Goal: Transaction & Acquisition: Purchase product/service

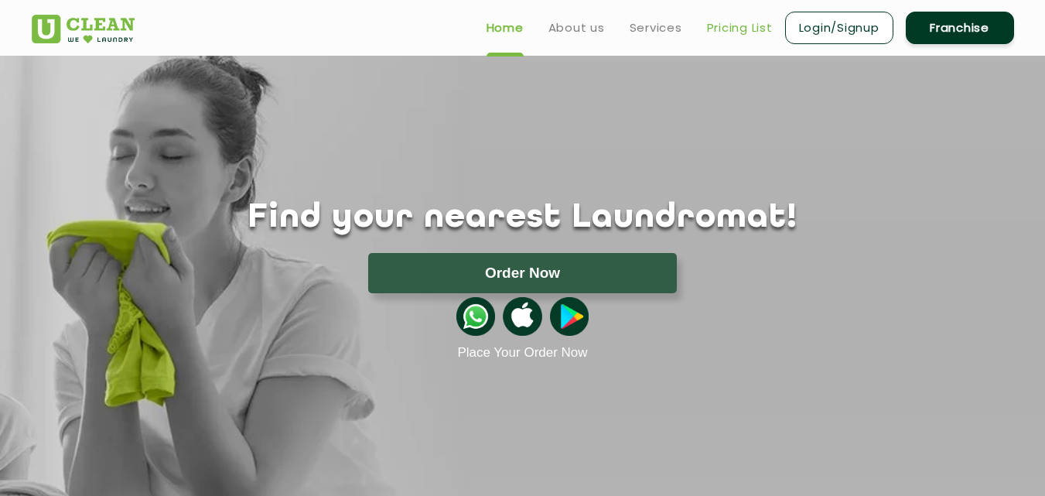
click at [735, 32] on link "Pricing List" at bounding box center [740, 28] width 66 height 19
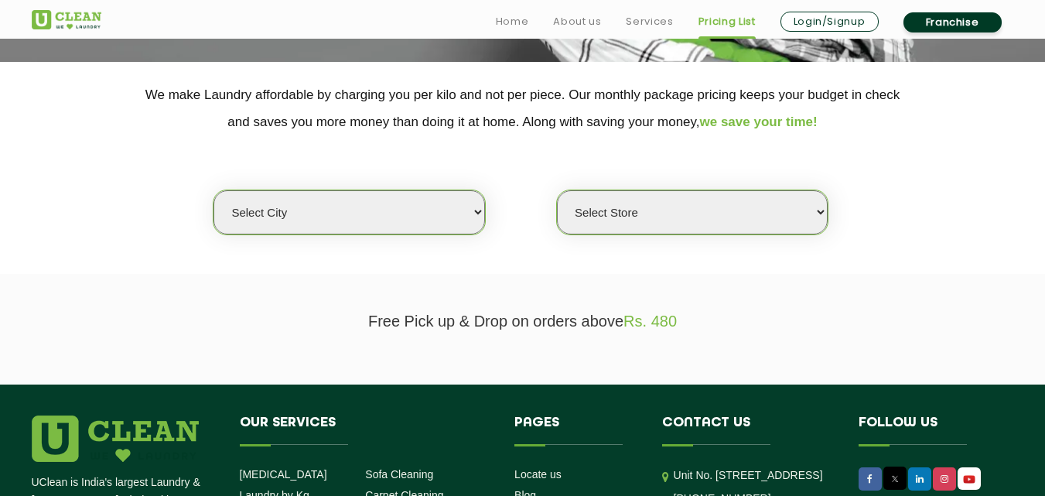
scroll to position [309, 0]
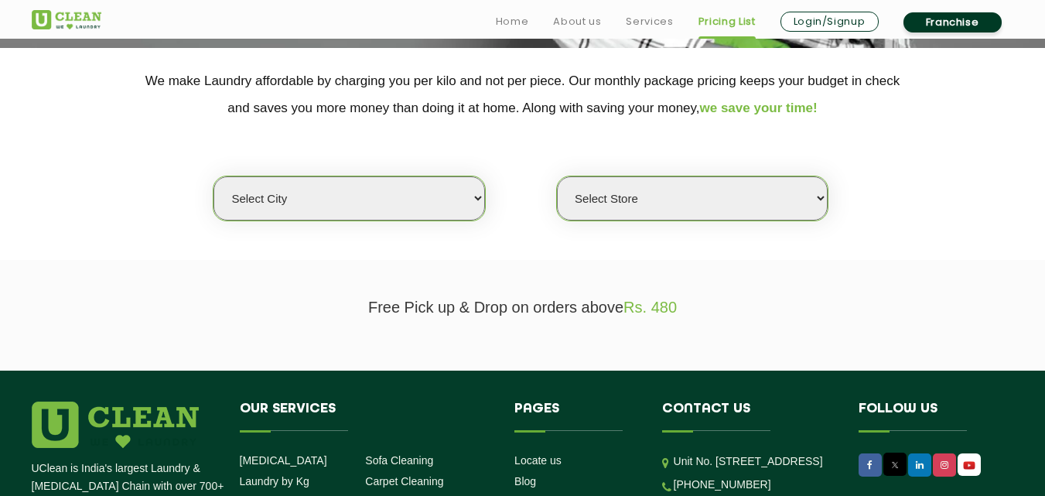
click at [480, 194] on select "Select city Aalo Agartala Agra Ahmedabad Akola Aligarh Alwar - UClean Select Am…" at bounding box center [349, 198] width 271 height 44
select select "23"
click at [214, 176] on select "Select city Aalo Agartala Agra Ahmedabad Akola Aligarh Alwar - UClean Select Am…" at bounding box center [349, 198] width 271 height 44
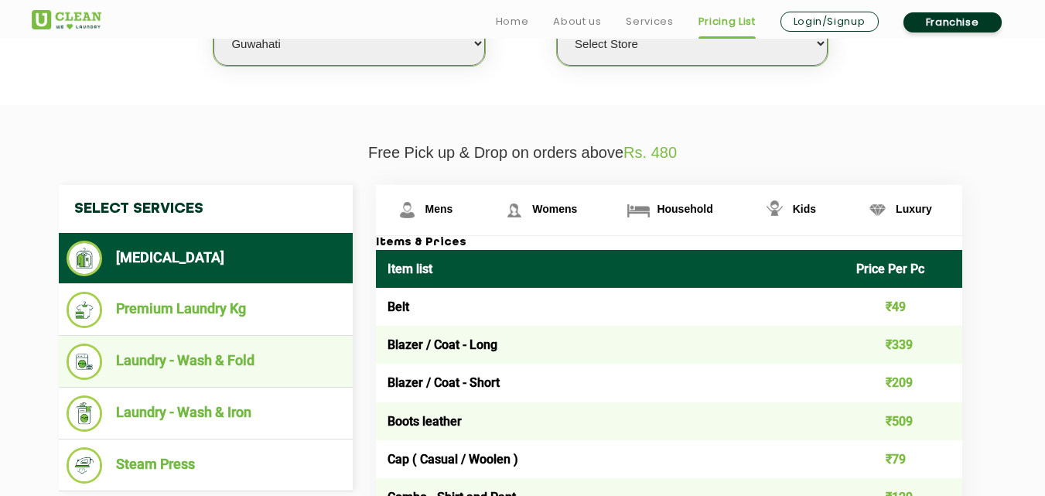
scroll to position [542, 0]
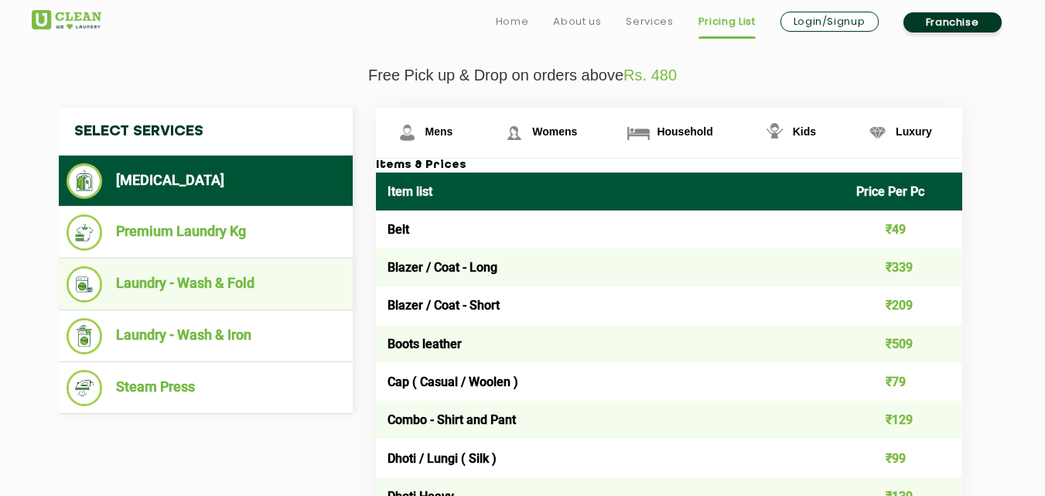
click at [193, 284] on li "Laundry - Wash & Fold" at bounding box center [206, 284] width 279 height 36
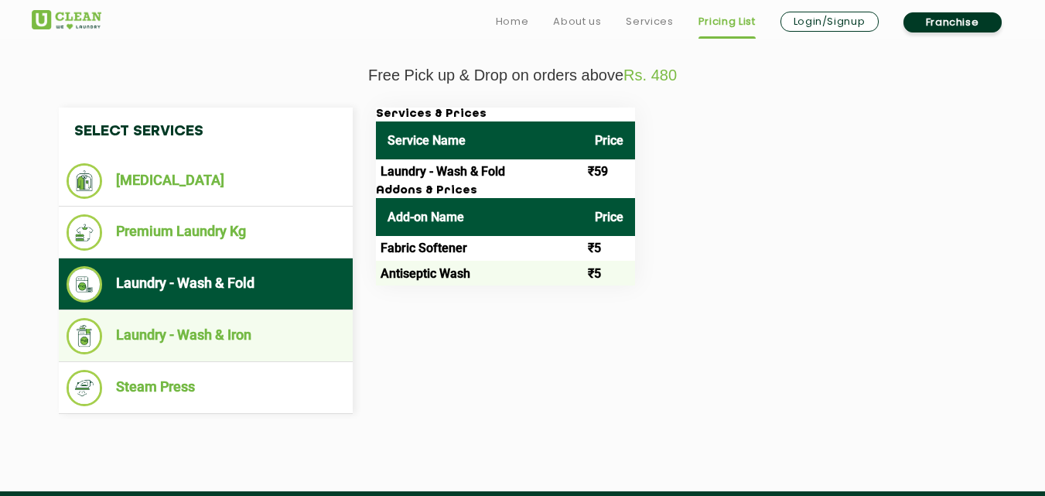
click at [170, 335] on li "Laundry - Wash & Iron" at bounding box center [206, 336] width 279 height 36
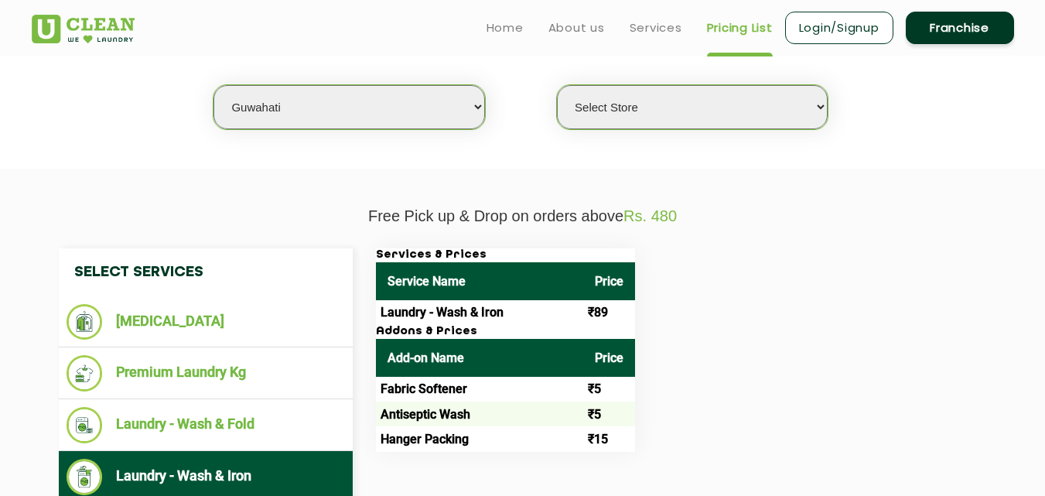
scroll to position [387, 0]
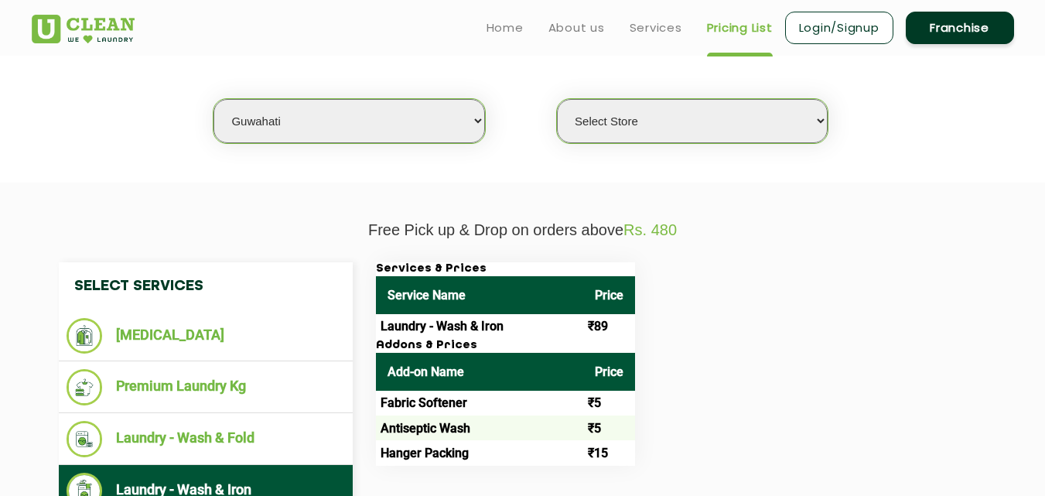
click at [822, 122] on select "Select Store UClean RG Baruah UClean Ghoramara UClean Narengi UClean Ulubari UC…" at bounding box center [692, 121] width 271 height 44
select select "399"
click at [557, 99] on select "Select Store UClean RG Baruah UClean Ghoramara UClean Narengi UClean Ulubari UC…" at bounding box center [692, 121] width 271 height 44
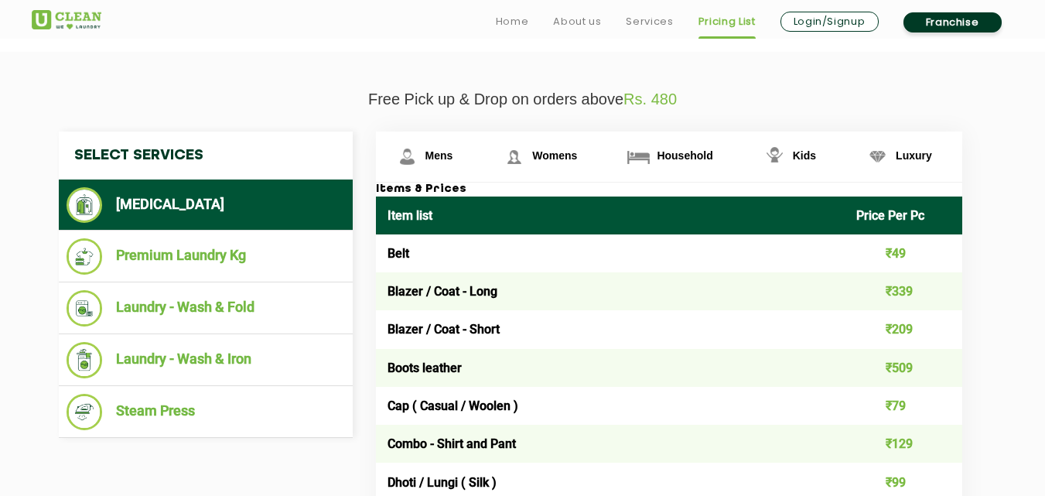
scroll to position [542, 0]
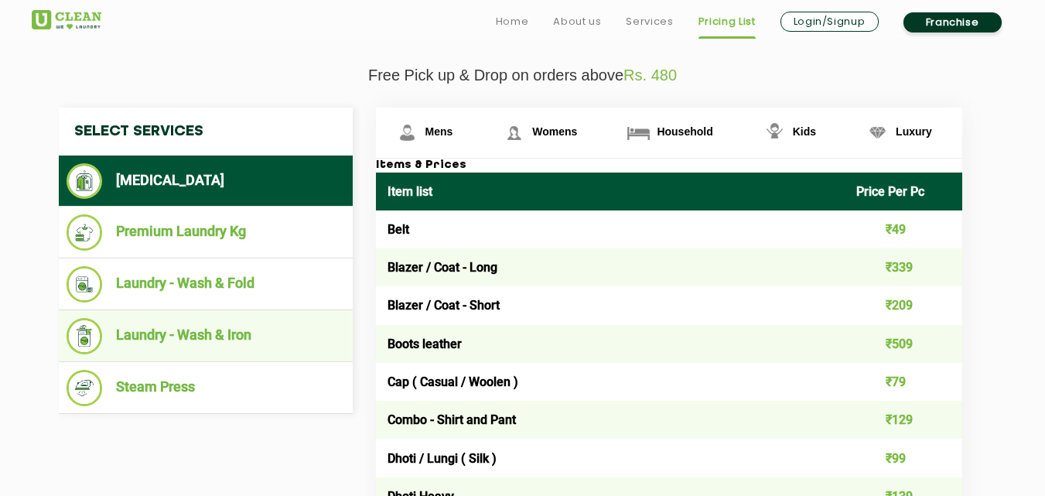
click at [166, 334] on li "Laundry - Wash & Iron" at bounding box center [206, 336] width 279 height 36
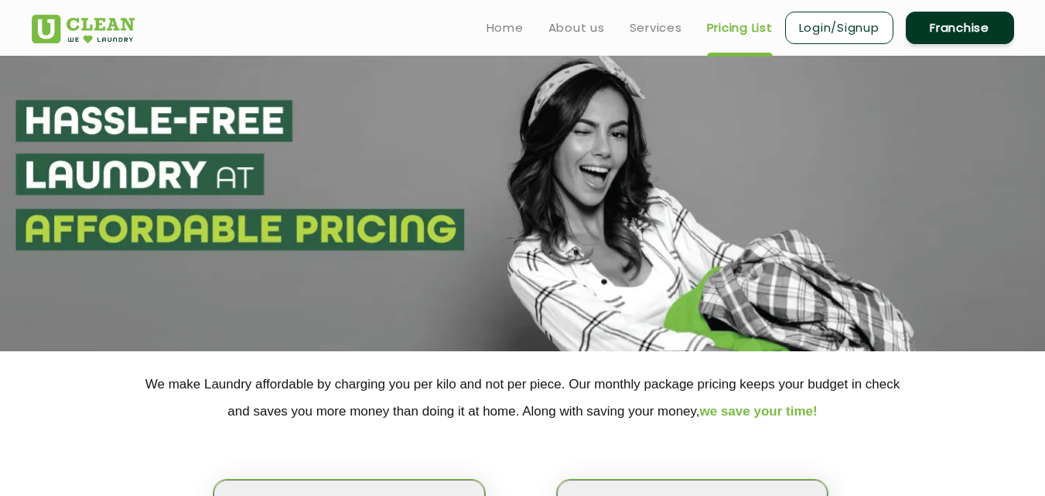
scroll to position [0, 0]
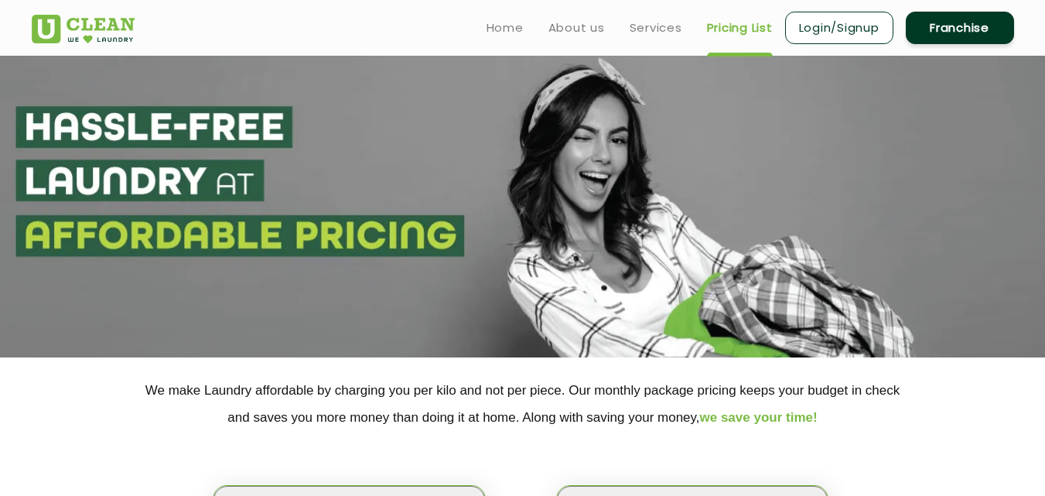
click at [845, 32] on link "Login/Signup" at bounding box center [839, 28] width 108 height 32
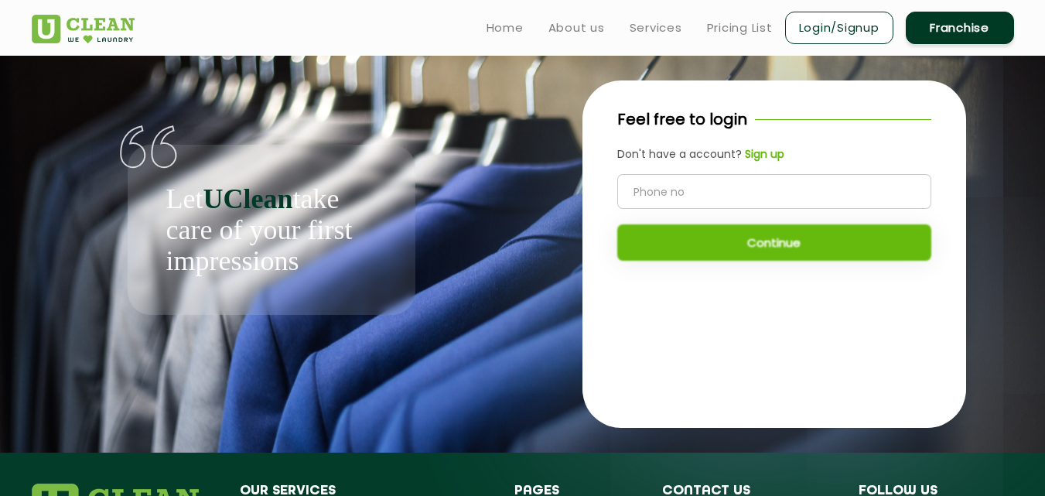
click at [658, 194] on input "tel" at bounding box center [774, 191] width 314 height 35
type input "8011051901"
click at [780, 252] on button "Continue" at bounding box center [774, 242] width 314 height 36
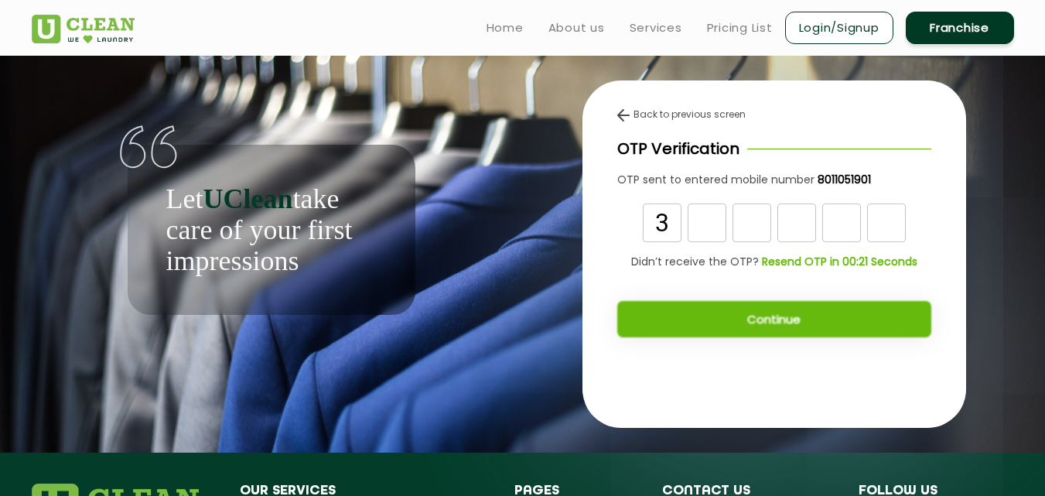
type input "3"
type input "8"
type input "5"
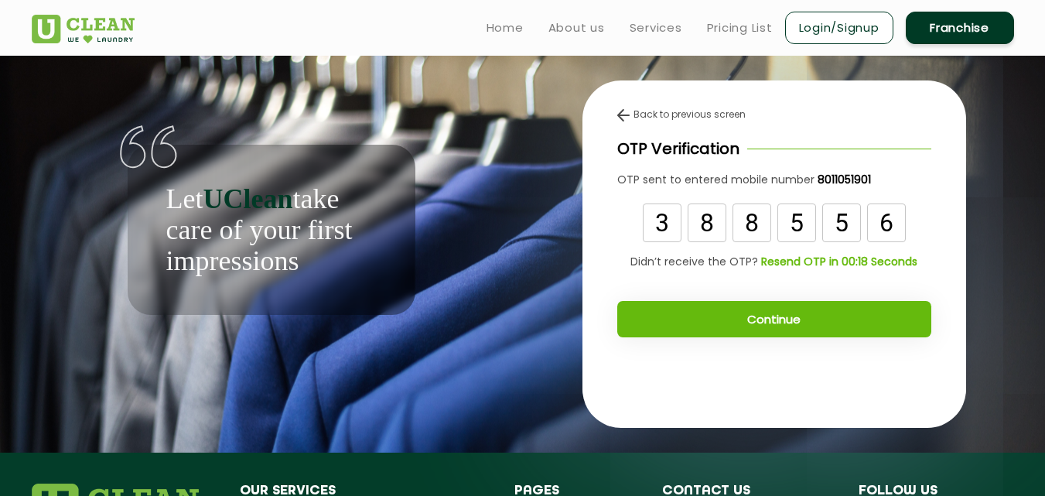
type input "6"
click at [784, 320] on button "Continue" at bounding box center [774, 319] width 314 height 36
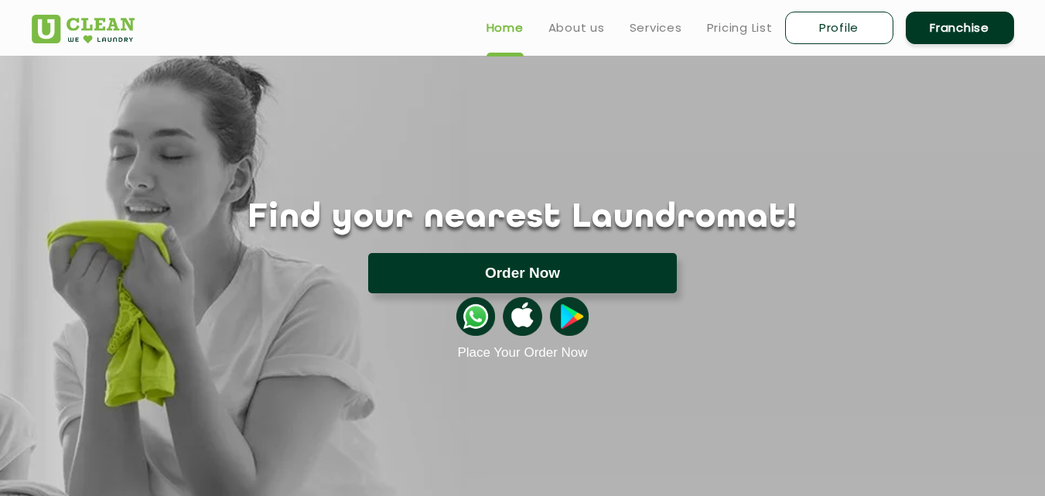
click at [521, 276] on button "Order Now" at bounding box center [522, 273] width 309 height 40
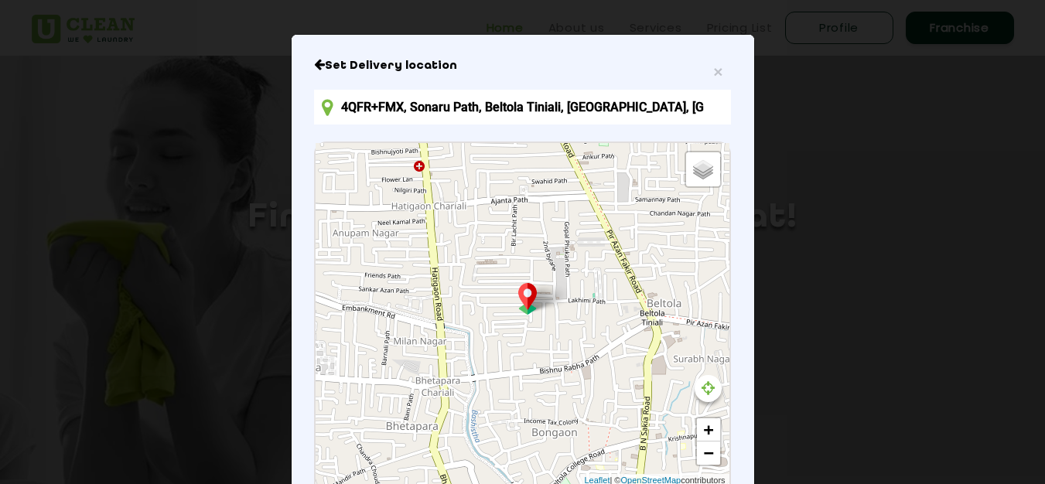
scroll to position [155, 0]
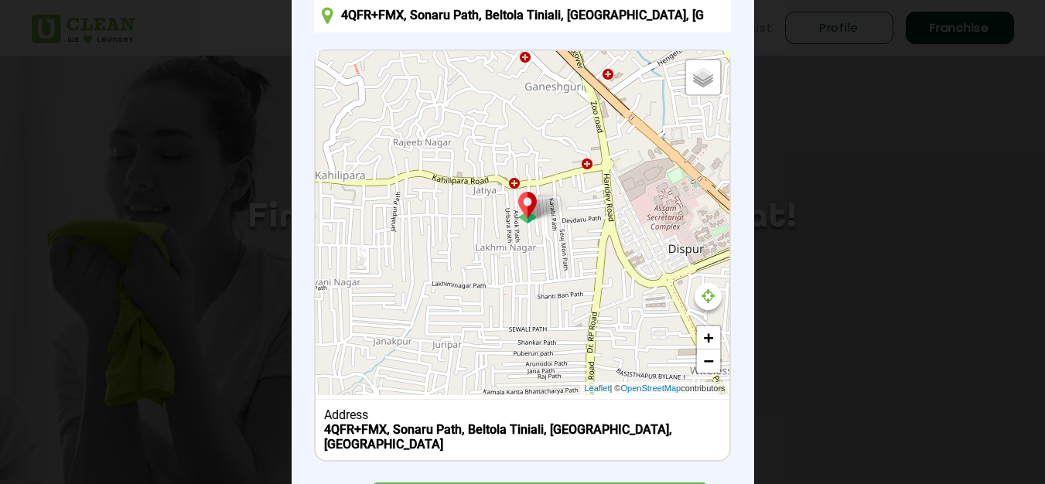
drag, startPoint x: 470, startPoint y: 146, endPoint x: 669, endPoint y: 490, distance: 396.9
click at [647, 484] on html "Home About us Services Pricing List Profile Franchise Home About us Franchise S…" at bounding box center [522, 242] width 1045 height 484
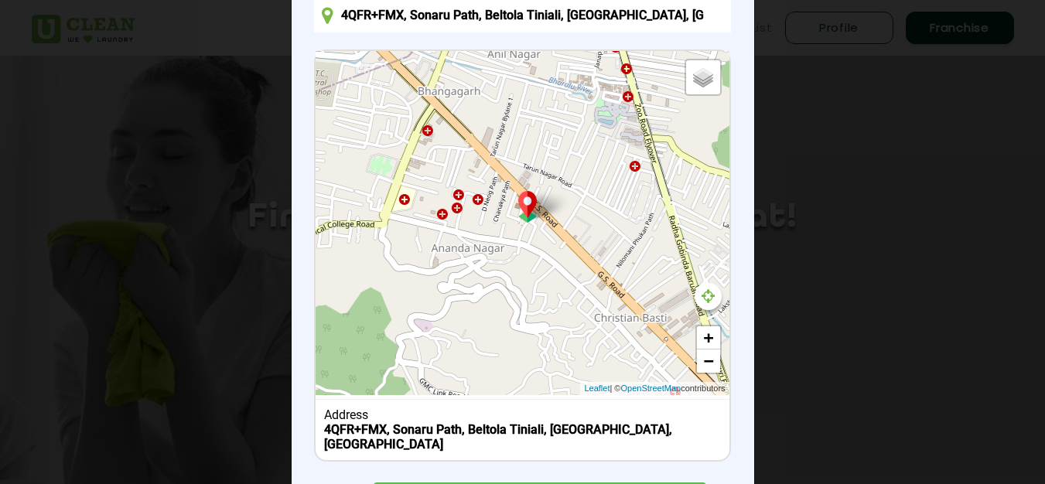
drag, startPoint x: 555, startPoint y: 140, endPoint x: 703, endPoint y: 482, distance: 372.5
click at [703, 482] on div "Set Delivery location 4QFR+FMX, [GEOGRAPHIC_DATA], [GEOGRAPHIC_DATA] Default Sa…" at bounding box center [522, 242] width 416 height 552
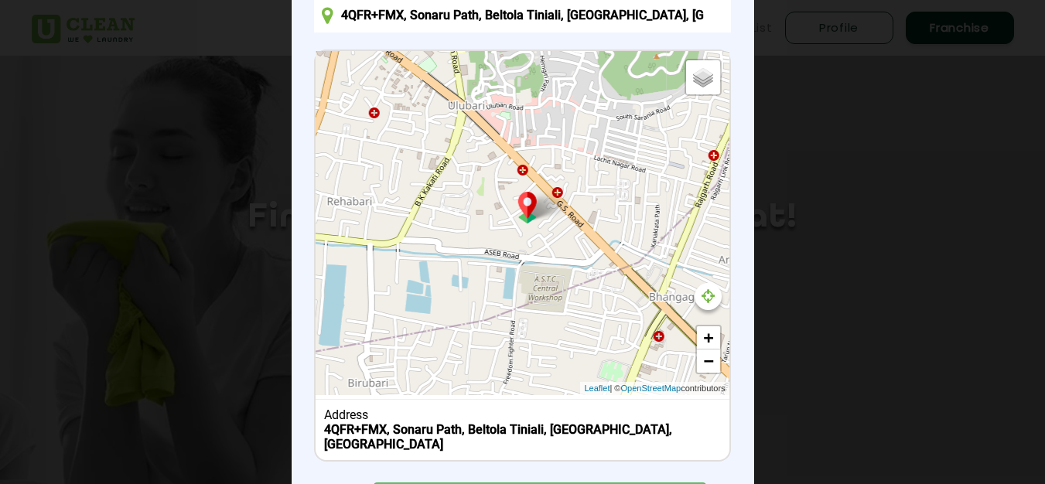
drag, startPoint x: 498, startPoint y: 234, endPoint x: 730, endPoint y: 443, distance: 311.7
click at [730, 443] on div "× Set Delivery location 4QFR+FMX, [GEOGRAPHIC_DATA], [GEOGRAPHIC_DATA] Default …" at bounding box center [523, 242] width 463 height 598
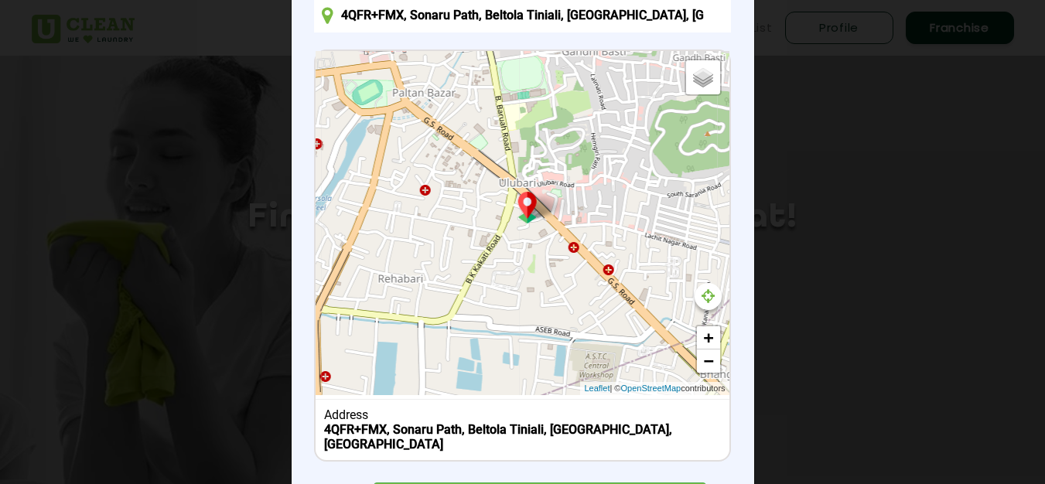
drag, startPoint x: 460, startPoint y: 200, endPoint x: 514, endPoint y: 279, distance: 95.7
click at [514, 279] on div "Default Satellite + − Leaflet | © OpenStreetMap contributors" at bounding box center [522, 223] width 413 height 344
click at [704, 333] on link "+" at bounding box center [708, 337] width 23 height 23
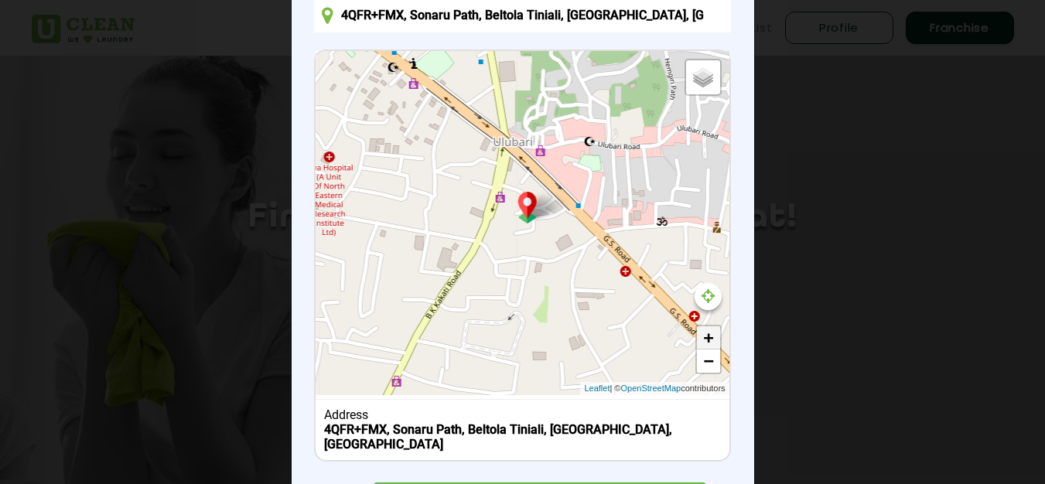
click at [702, 339] on link "+" at bounding box center [708, 337] width 23 height 23
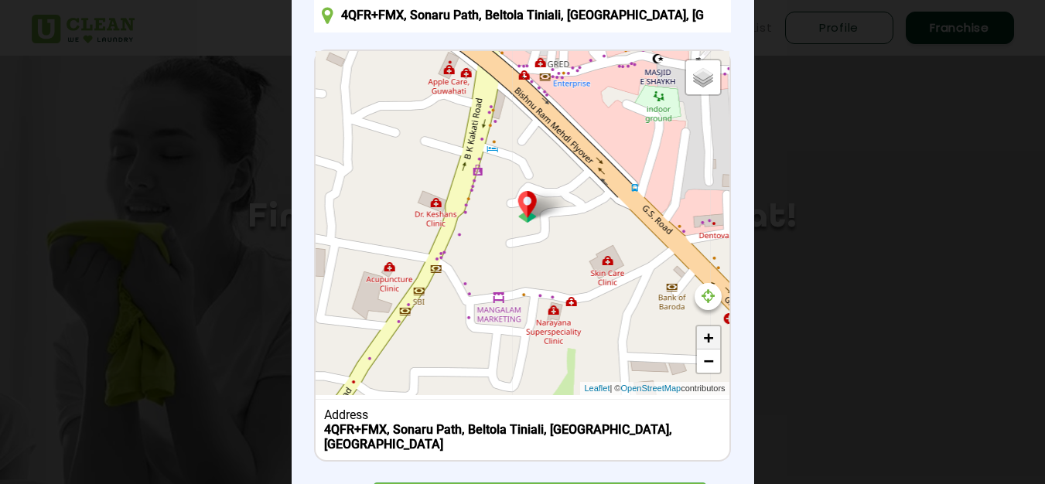
click at [703, 336] on link "+" at bounding box center [708, 337] width 23 height 23
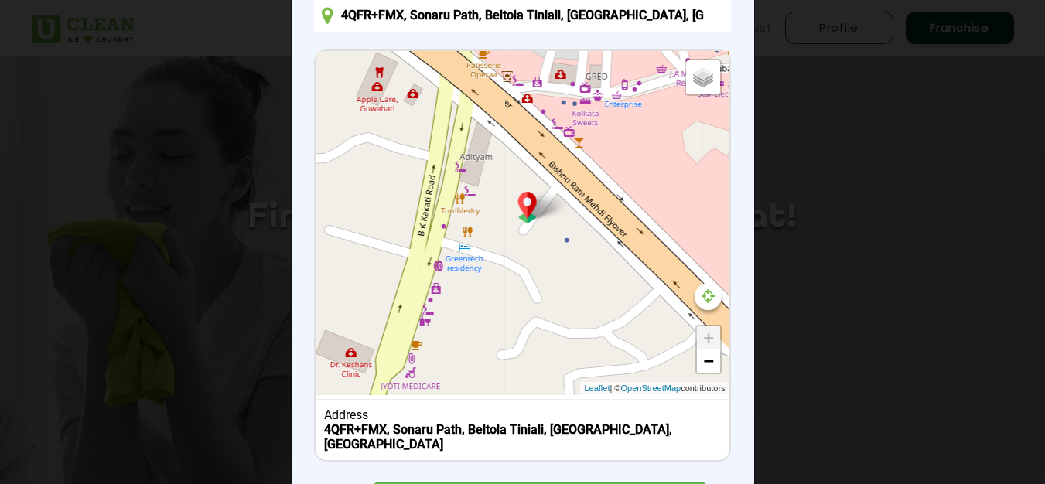
drag, startPoint x: 623, startPoint y: 222, endPoint x: 624, endPoint y: 400, distance: 178.0
click at [624, 400] on div "Default Satellite + − Leaflet | © OpenStreetMap contributors Address [STREET_AD…" at bounding box center [522, 256] width 416 height 412
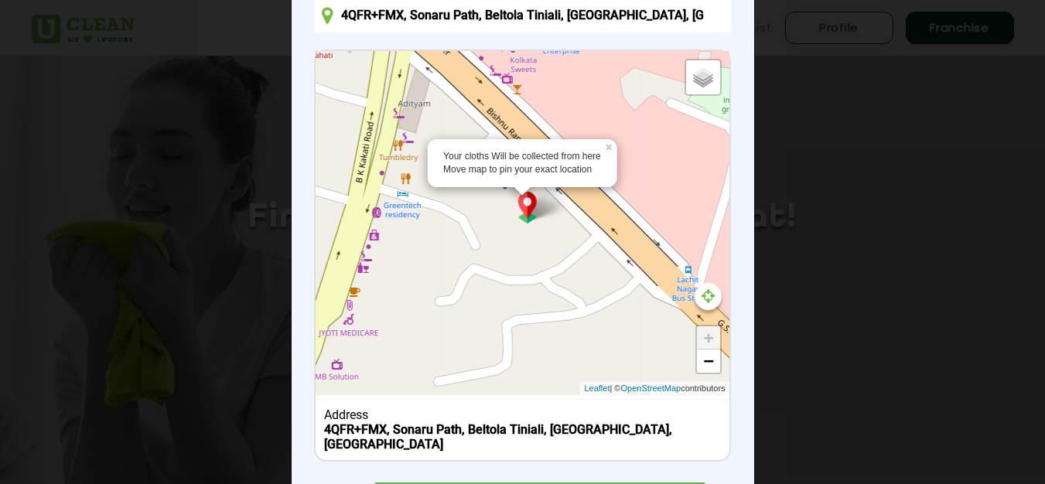
drag, startPoint x: 566, startPoint y: 255, endPoint x: 504, endPoint y: 205, distance: 79.9
click at [504, 205] on div "Your cloths Will be collected from here Move map to pin your exact location × D…" at bounding box center [522, 223] width 413 height 344
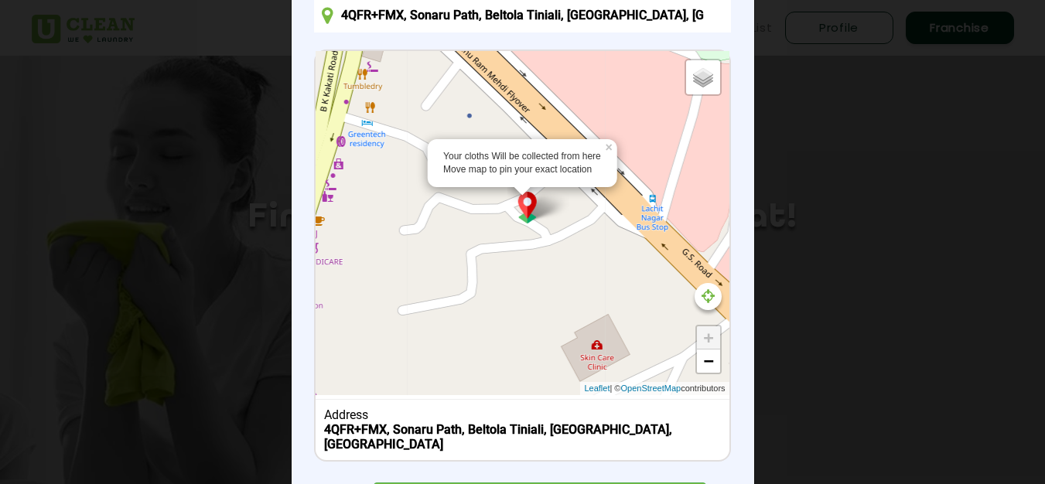
drag, startPoint x: 548, startPoint y: 263, endPoint x: 513, endPoint y: 187, distance: 83.4
click at [513, 187] on div "Your cloths Will be collected from here Move map to pin your exact location × D…" at bounding box center [522, 223] width 413 height 344
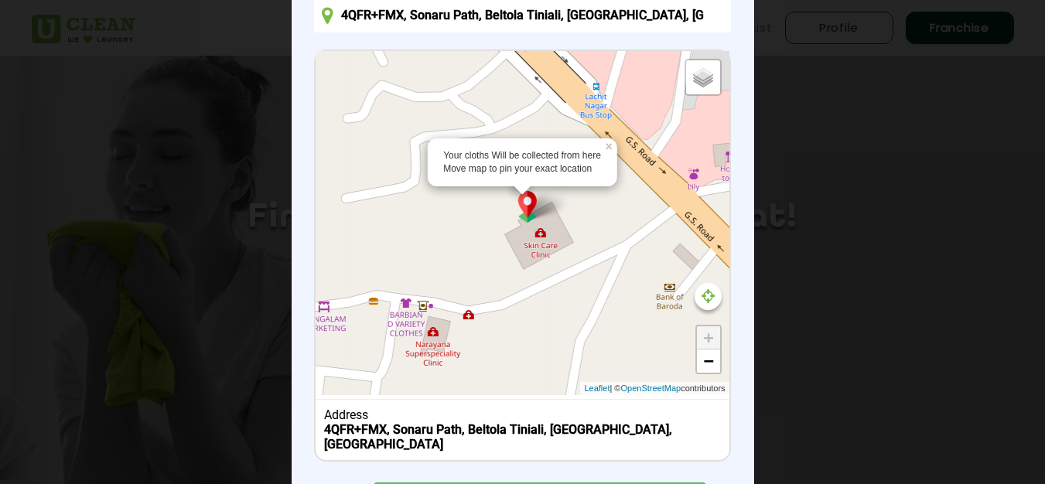
drag, startPoint x: 594, startPoint y: 289, endPoint x: 529, endPoint y: 161, distance: 143.2
click at [529, 161] on div "Your cloths Will be collected from here Move map to pin your exact location × D…" at bounding box center [522, 223] width 413 height 344
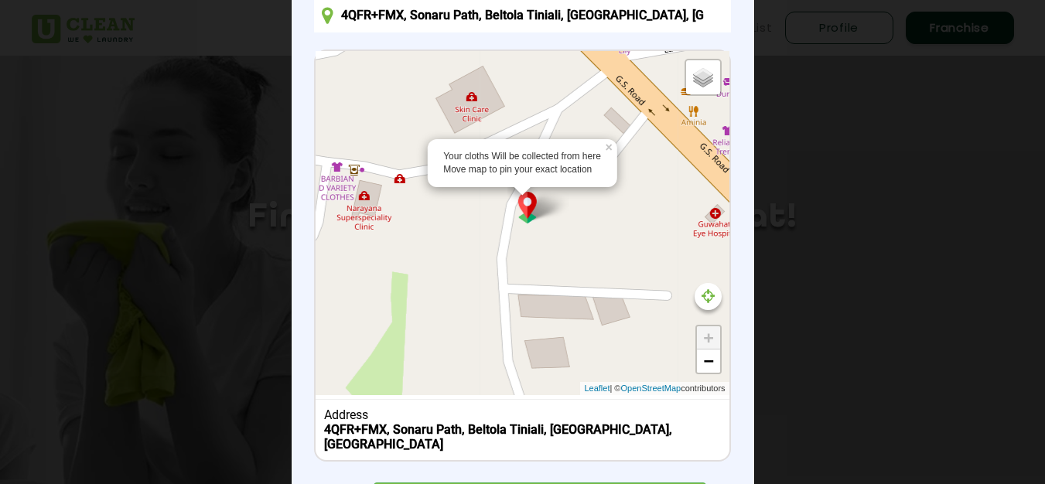
drag, startPoint x: 631, startPoint y: 290, endPoint x: 563, endPoint y: 154, distance: 151.9
click at [563, 154] on div "Your cloths Will be collected from here Move map to pin your exact location × D…" at bounding box center [522, 223] width 413 height 344
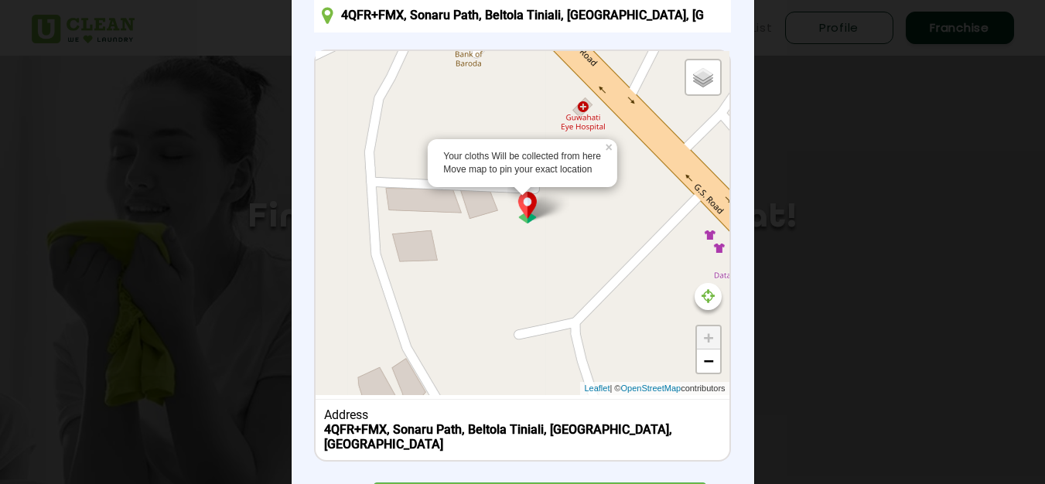
drag, startPoint x: 657, startPoint y: 229, endPoint x: 522, endPoint y: 121, distance: 172.3
click at [522, 121] on div "Your cloths Will be collected from here Move map to pin your exact location × D…" at bounding box center [522, 223] width 413 height 344
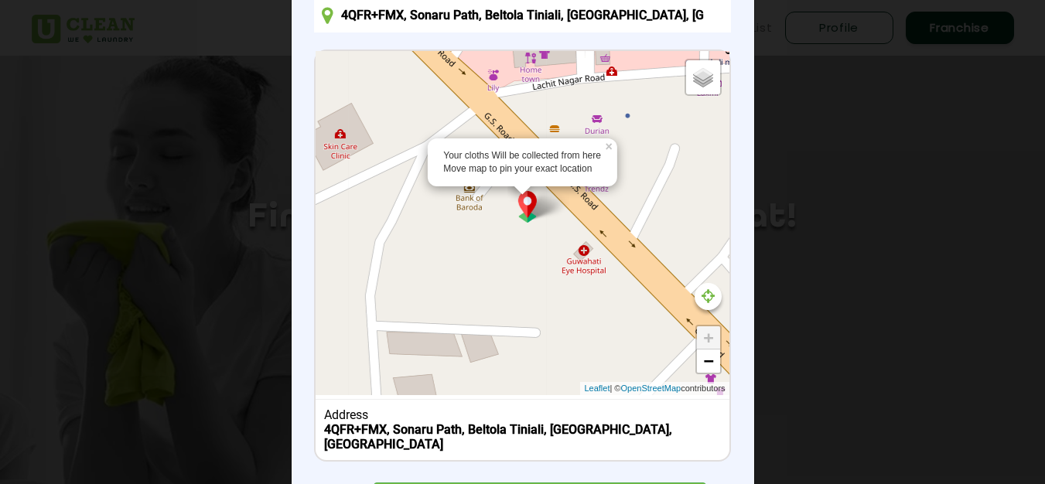
drag, startPoint x: 590, startPoint y: 224, endPoint x: 586, endPoint y: 369, distance: 145.5
click at [586, 369] on div "Your cloths Will be collected from here Move map to pin your exact location × D…" at bounding box center [522, 223] width 413 height 344
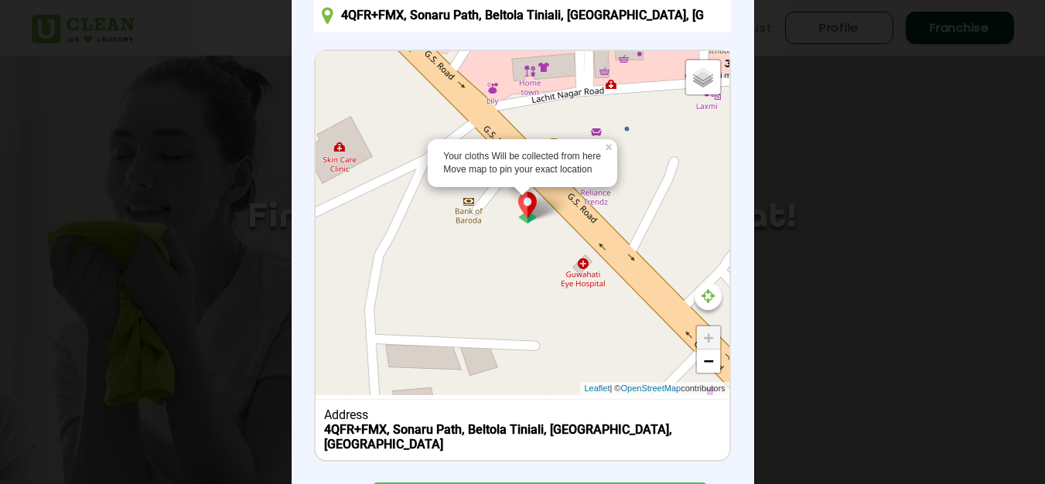
drag, startPoint x: 525, startPoint y: 255, endPoint x: 522, endPoint y: 271, distance: 16.4
click at [522, 271] on div "Your cloths Will be collected from here Move map to pin your exact location × D…" at bounding box center [522, 223] width 413 height 344
click at [414, 434] on b "4QFR+FMX, Sonaru Path, Beltola Tiniali, [GEOGRAPHIC_DATA], [GEOGRAPHIC_DATA]" at bounding box center [498, 436] width 348 height 29
click at [414, 432] on b "4QFR+FMX, Sonaru Path, Beltola Tiniali, [GEOGRAPHIC_DATA], [GEOGRAPHIC_DATA]" at bounding box center [498, 436] width 348 height 29
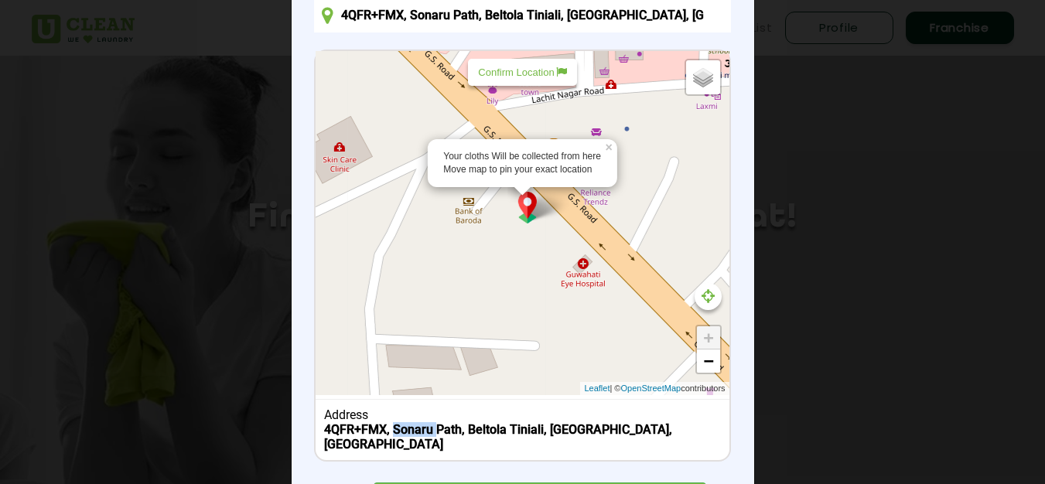
click at [521, 203] on img at bounding box center [527, 208] width 29 height 32
click at [525, 73] on p "Confirm Location" at bounding box center [522, 73] width 88 height 12
type input "07, Nath Path, nearby [PERSON_NAME][GEOGRAPHIC_DATA], opposite of [PERSON_NAME]…"
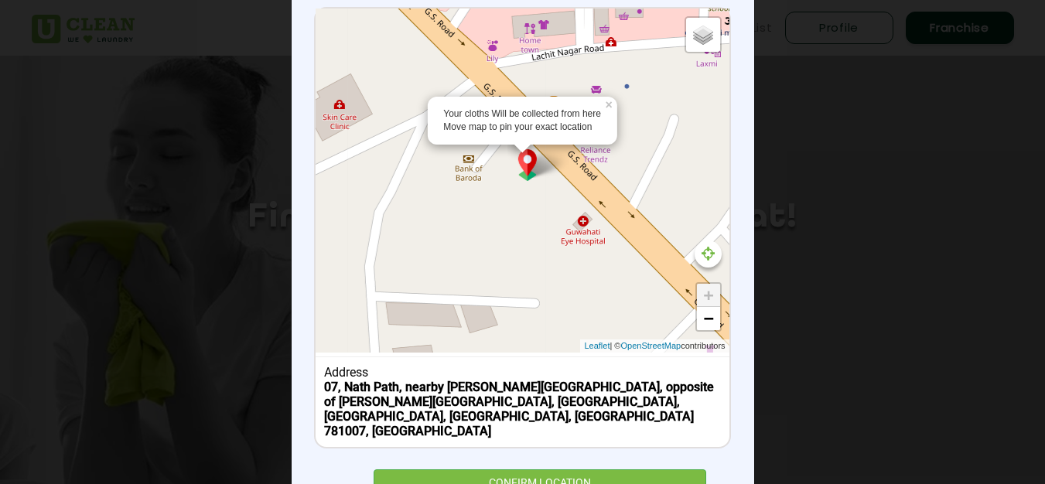
scroll to position [214, 0]
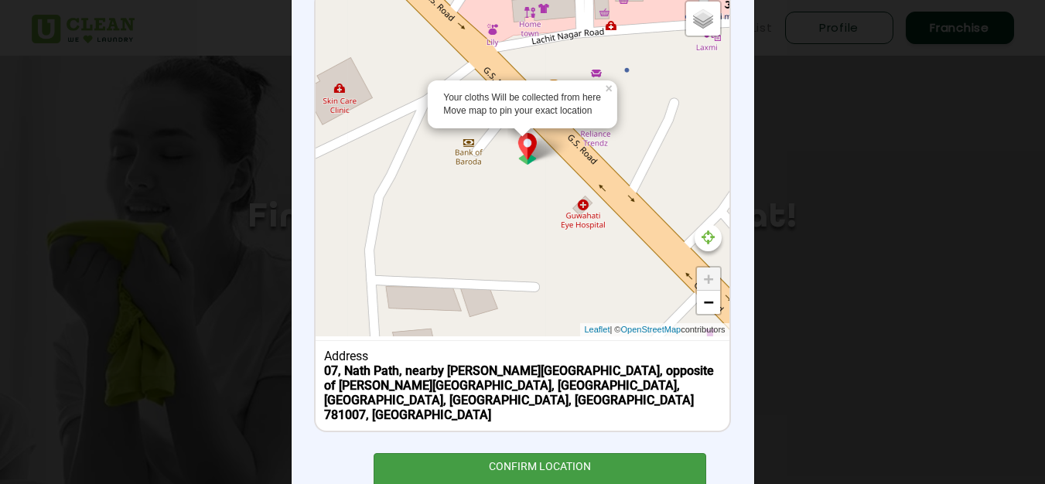
click at [527, 453] on div "CONFIRM LOCATION" at bounding box center [540, 470] width 333 height 35
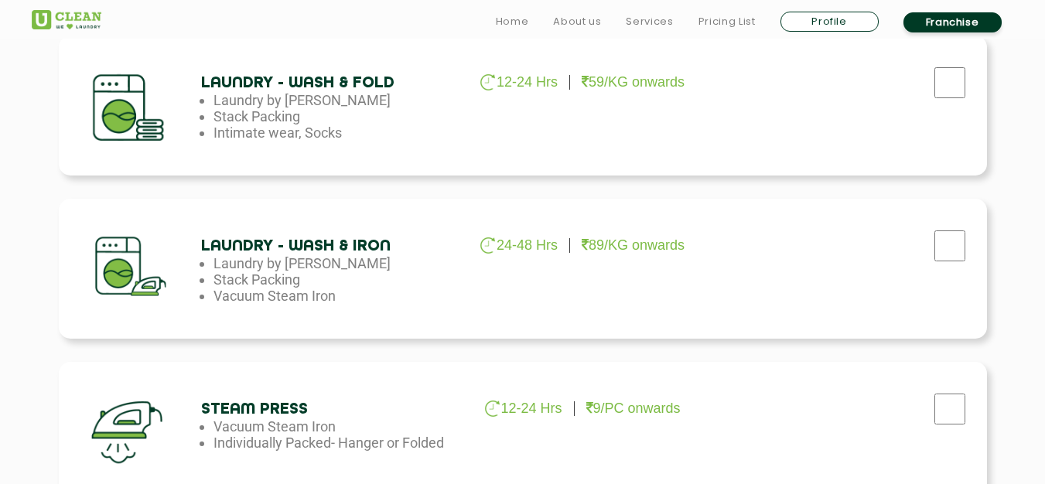
scroll to position [928, 0]
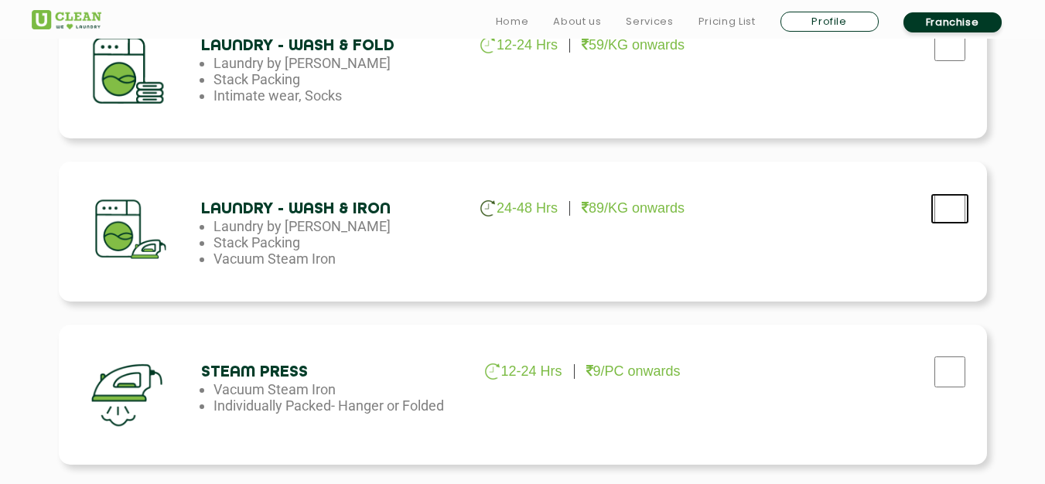
checkbox input "true"
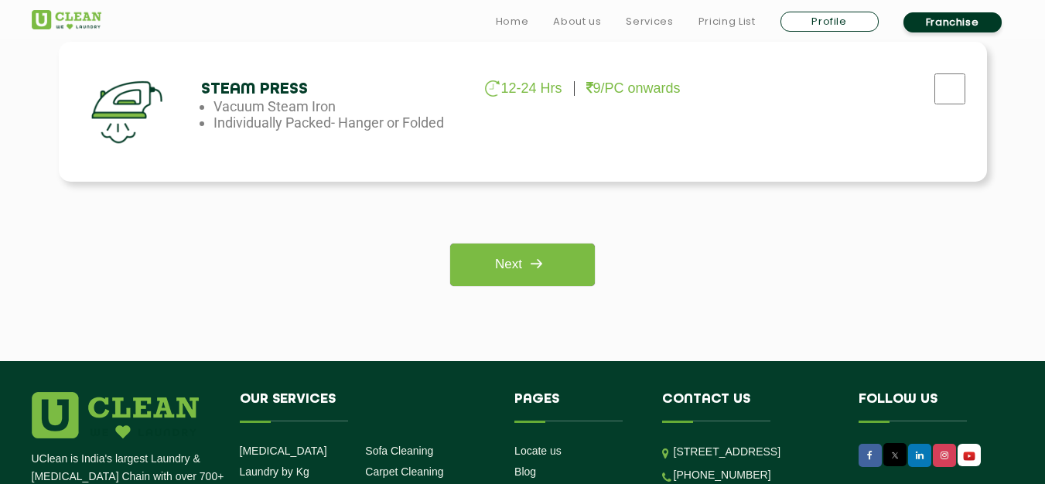
scroll to position [1238, 0]
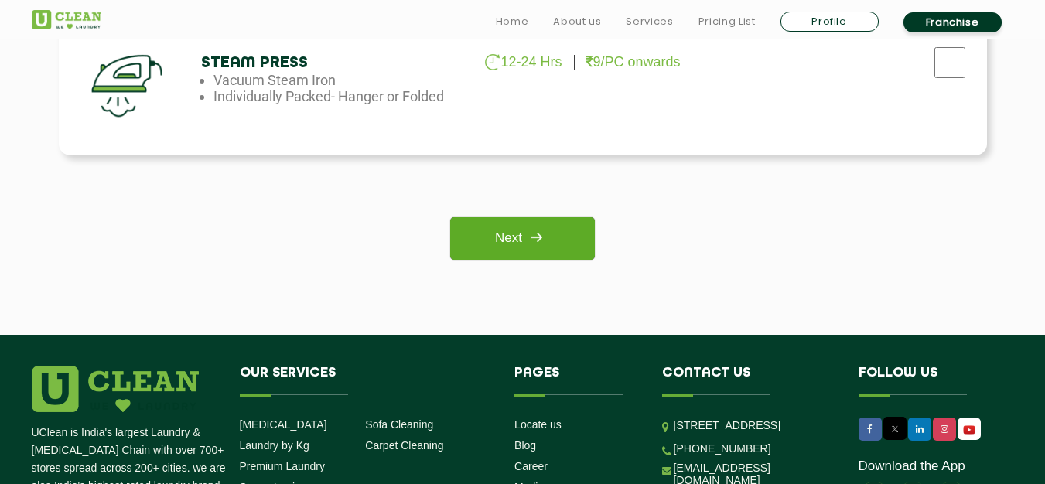
click at [538, 241] on img at bounding box center [536, 238] width 28 height 28
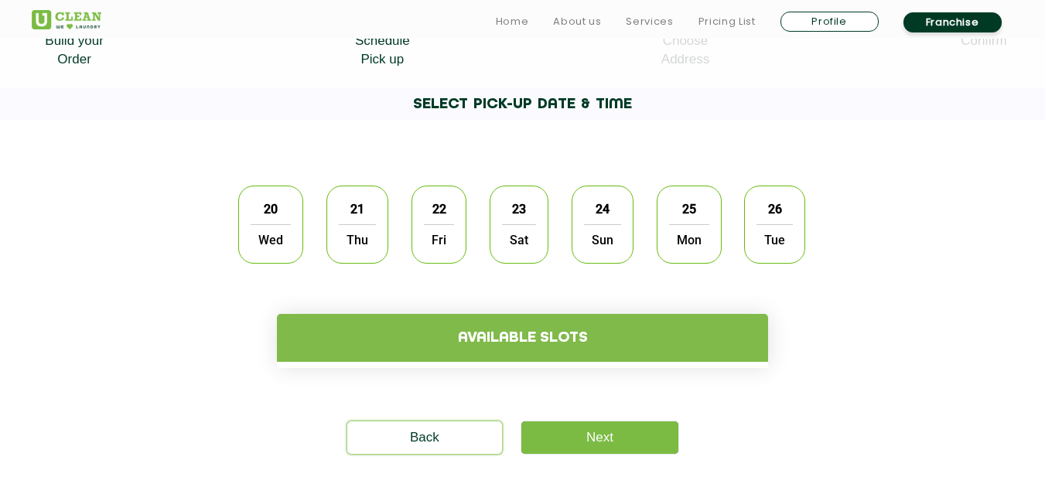
scroll to position [387, 0]
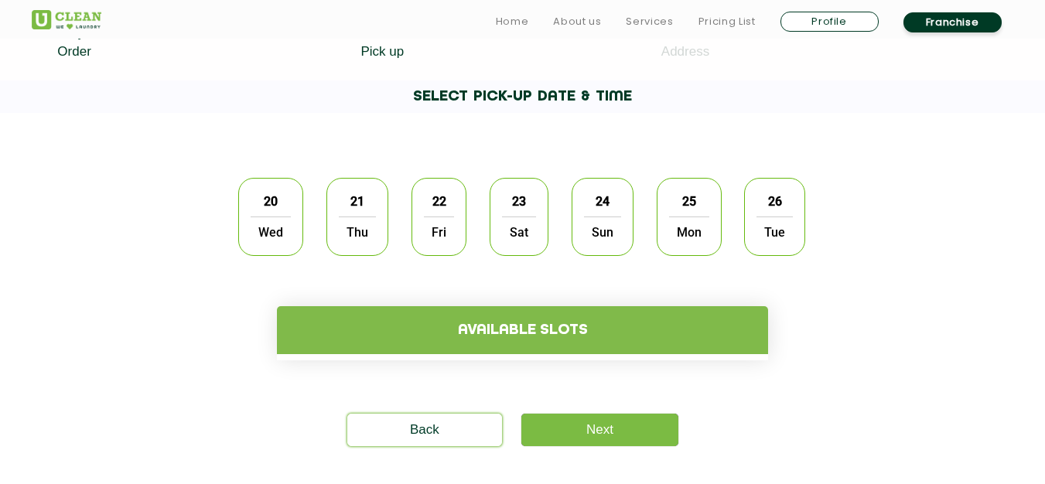
click at [268, 210] on span "20" at bounding box center [270, 201] width 29 height 30
click at [497, 340] on h4 "Available slots" at bounding box center [522, 330] width 491 height 48
click at [525, 331] on h4 "Available slots" at bounding box center [522, 330] width 491 height 48
click at [535, 340] on h4 "Available slots" at bounding box center [522, 330] width 491 height 48
click at [343, 208] on span "21" at bounding box center [357, 201] width 29 height 30
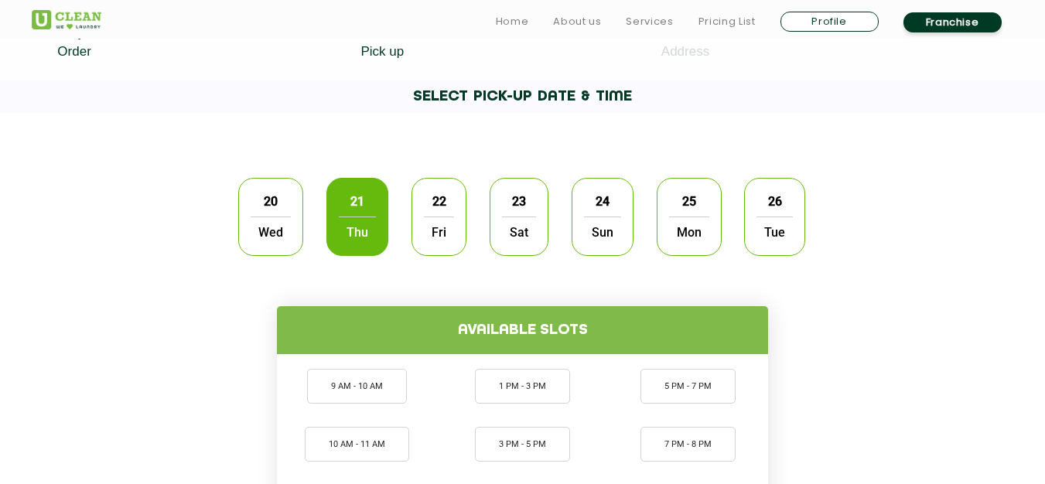
click at [275, 210] on span "20" at bounding box center [270, 201] width 29 height 30
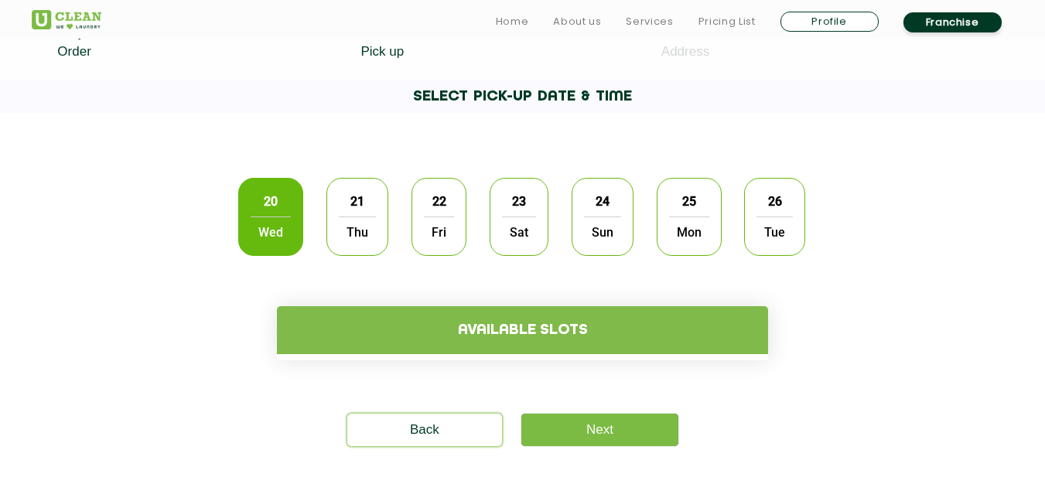
click at [356, 220] on span "Thu" at bounding box center [357, 232] width 37 height 31
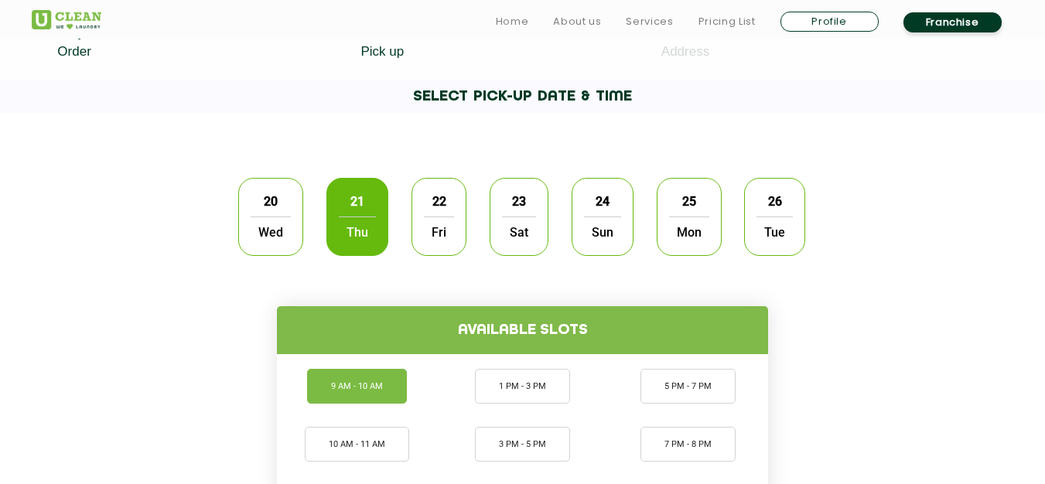
click at [350, 388] on li "9 AM - 10 AM" at bounding box center [357, 386] width 100 height 35
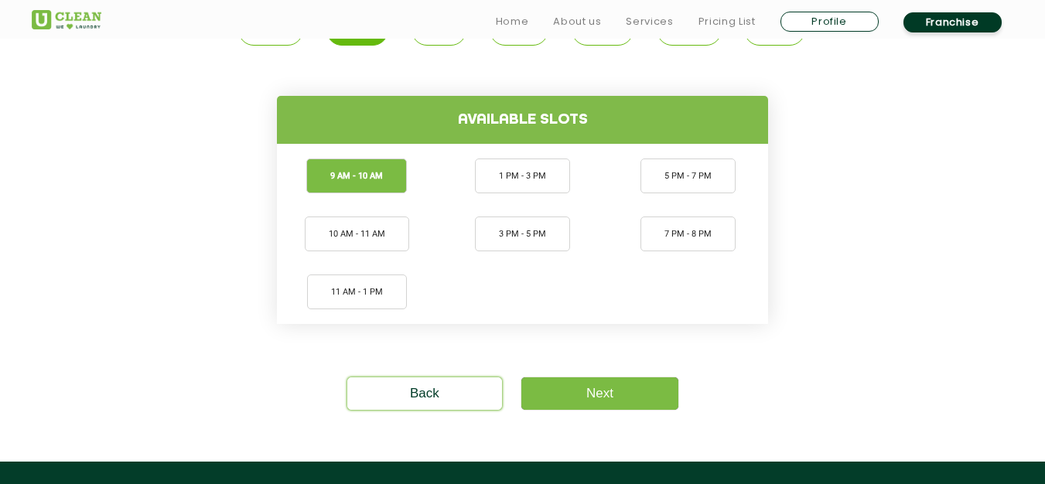
scroll to position [619, 0]
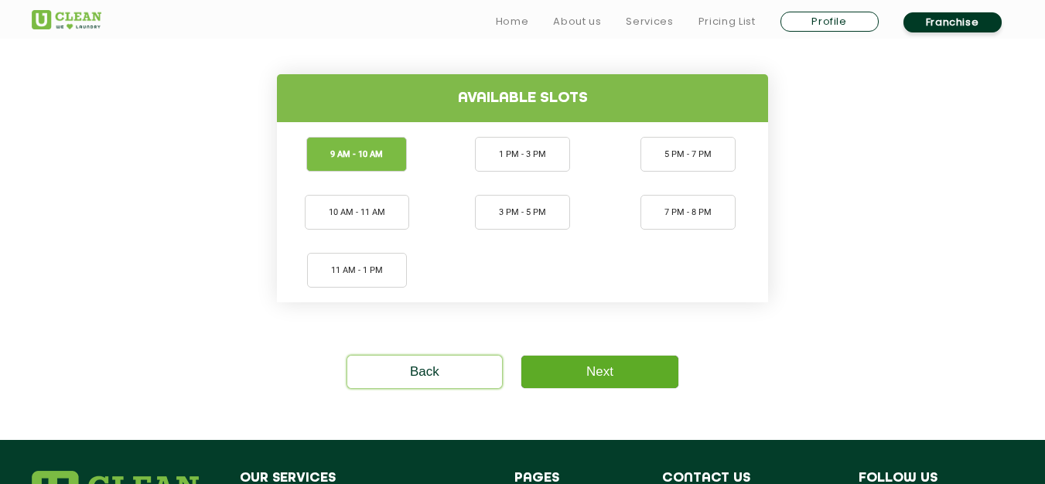
click at [628, 378] on link "Next" at bounding box center [599, 372] width 157 height 32
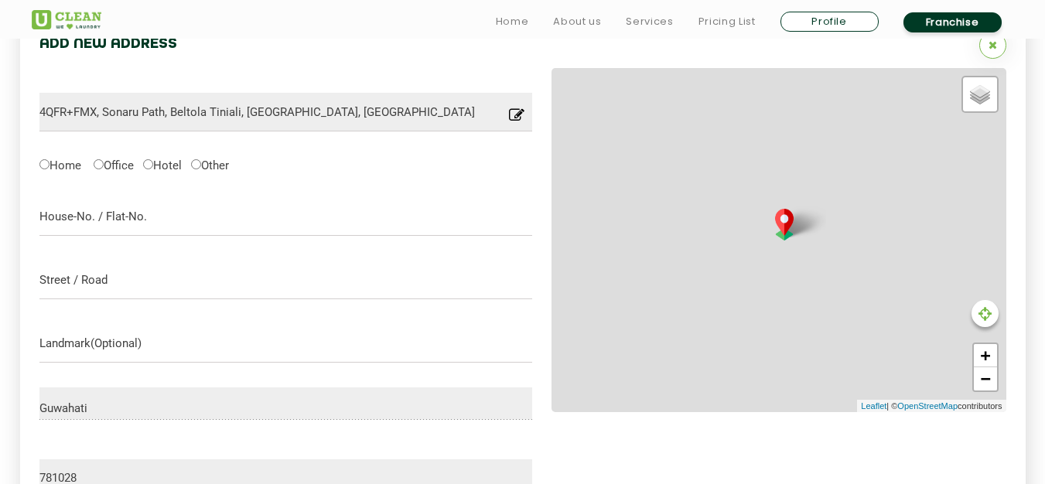
scroll to position [488, 0]
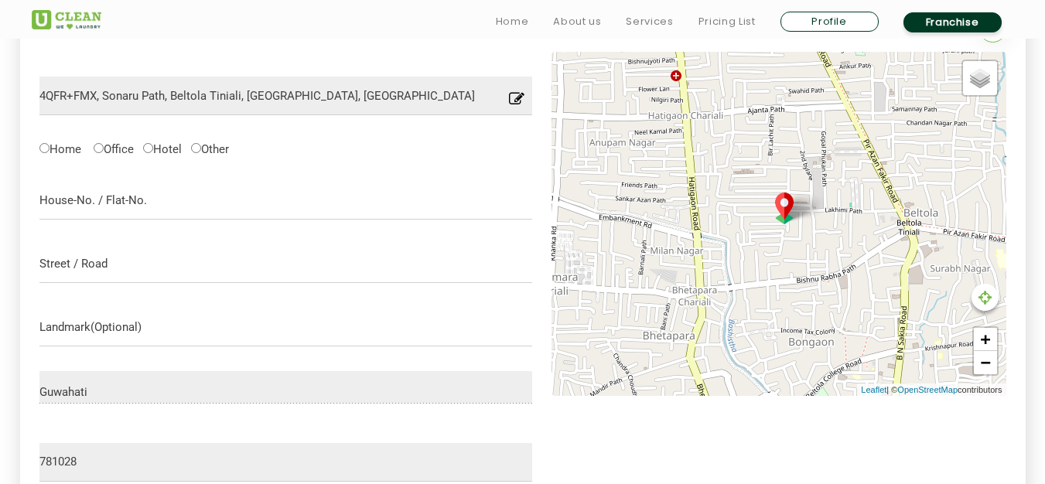
click at [511, 99] on icon at bounding box center [516, 103] width 15 height 24
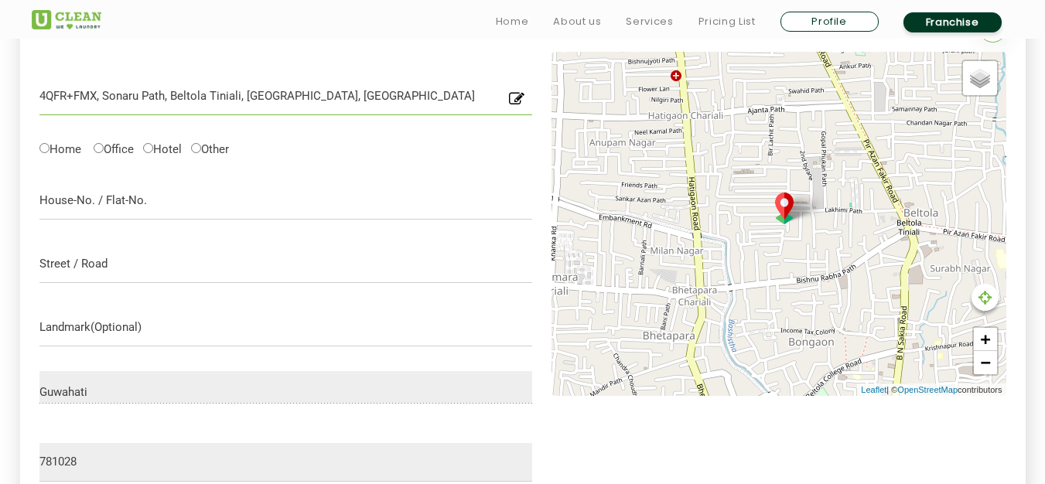
click at [377, 94] on input "4QFR+FMX, Sonaru Path, Beltola Tiniali, [GEOGRAPHIC_DATA], [GEOGRAPHIC_DATA]" at bounding box center [286, 96] width 494 height 39
click at [240, 98] on input "4QFR+FMX, Sonaru Path, Beltola Tiniali, [GEOGRAPHIC_DATA], [GEOGRAPHIC_DATA] 78…" at bounding box center [286, 96] width 494 height 39
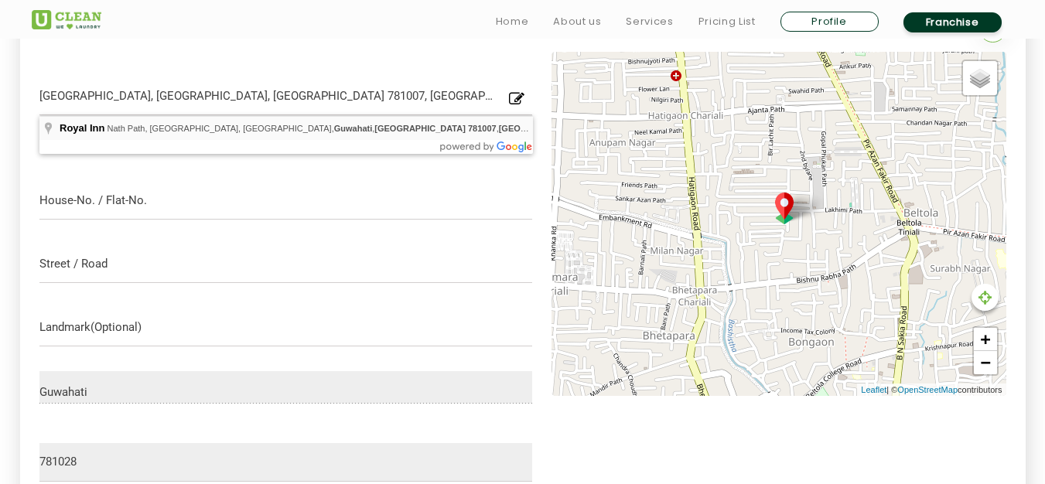
type input "[GEOGRAPHIC_DATA], [GEOGRAPHIC_DATA], [GEOGRAPHIC_DATA], [GEOGRAPHIC_DATA], [GE…"
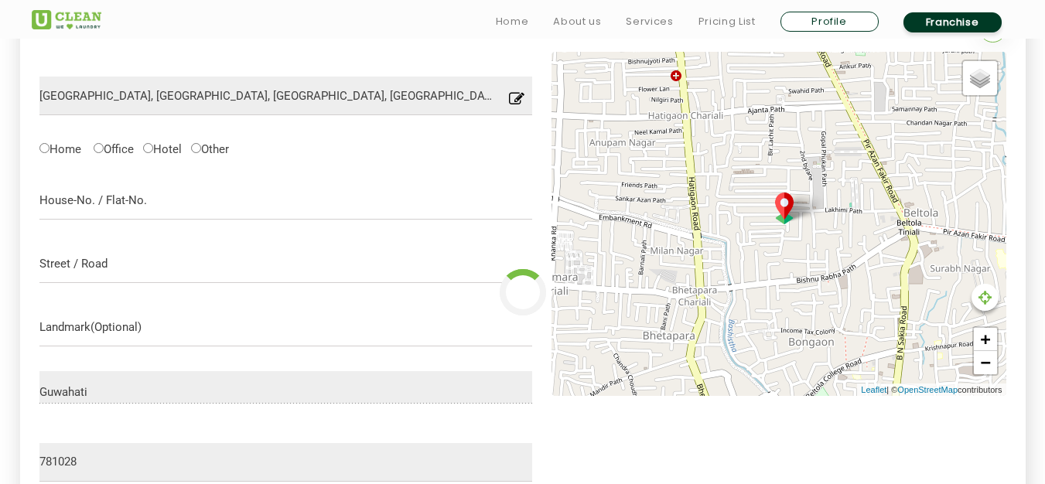
type input "781007"
type input "Save"
click at [90, 203] on input "text" at bounding box center [286, 200] width 494 height 39
click at [152, 148] on input "Hotel" at bounding box center [148, 148] width 10 height 10
radio input "true"
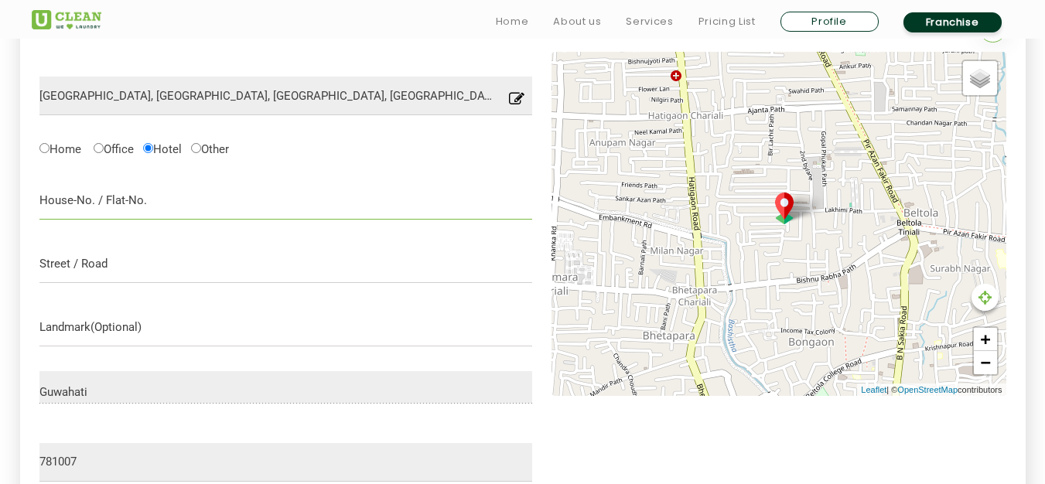
click at [87, 204] on input "text" at bounding box center [286, 200] width 494 height 39
type input "78"
click at [102, 263] on input "text" at bounding box center [286, 263] width 494 height 39
type input "Nath Path, [GEOGRAPHIC_DATA],"
click at [70, 332] on input "text" at bounding box center [286, 327] width 494 height 39
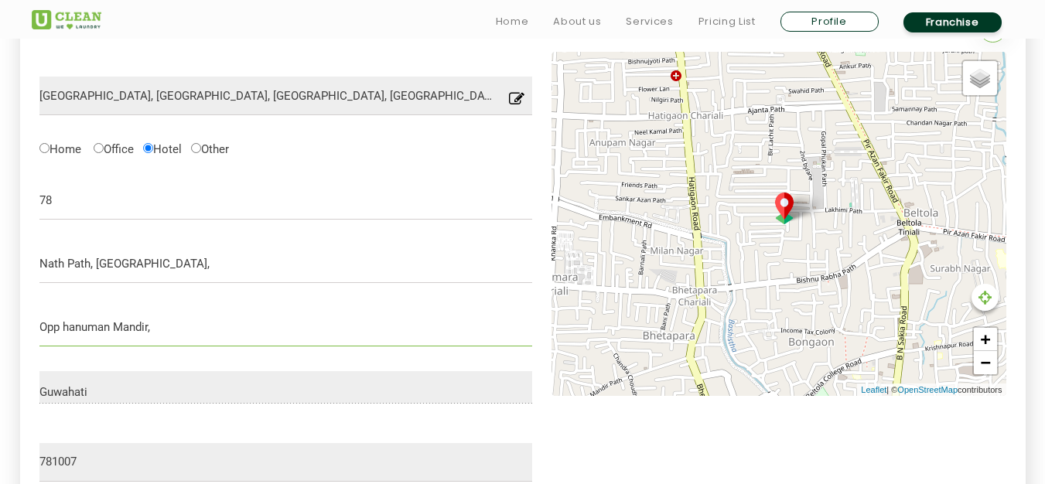
click at [70, 332] on input "Opp hanuman Mandir," at bounding box center [286, 327] width 494 height 39
click at [162, 334] on input "Opp Hanuman Mandir," at bounding box center [286, 327] width 494 height 39
click at [242, 331] on input "Opp Hanuman Mandir, Beside [PERSON_NAME] gas Agency" at bounding box center [286, 327] width 494 height 39
click at [309, 333] on input "Opp Hanuman Mandir, Beside [PERSON_NAME] Gas Agency" at bounding box center [286, 327] width 494 height 39
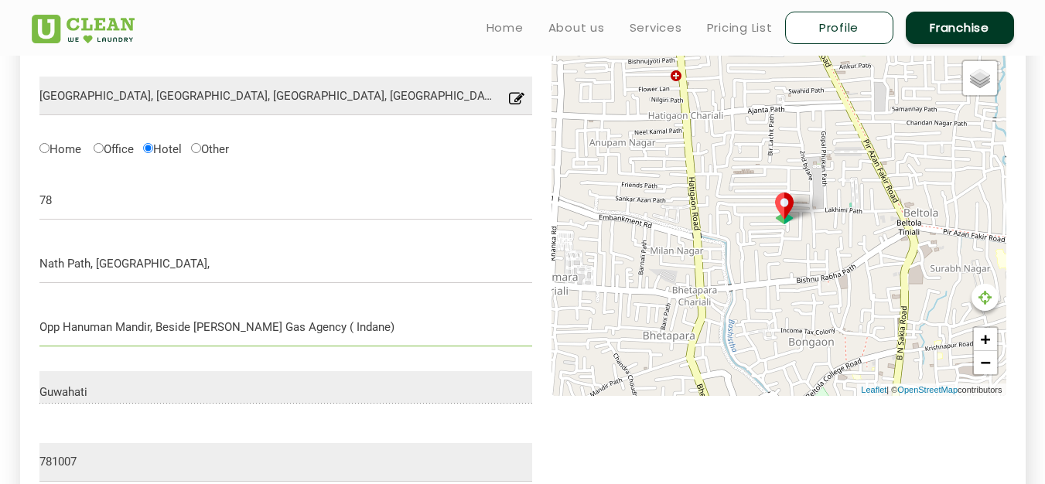
type input "Opp Hanuman Mandir, Beside [PERSON_NAME] Gas Agency ( Indane)"
drag, startPoint x: 833, startPoint y: 207, endPoint x: 890, endPoint y: 354, distance: 157.5
click at [897, 382] on div "Your cloths Will be collected from here Move map to pin your exact location × D…" at bounding box center [779, 224] width 455 height 344
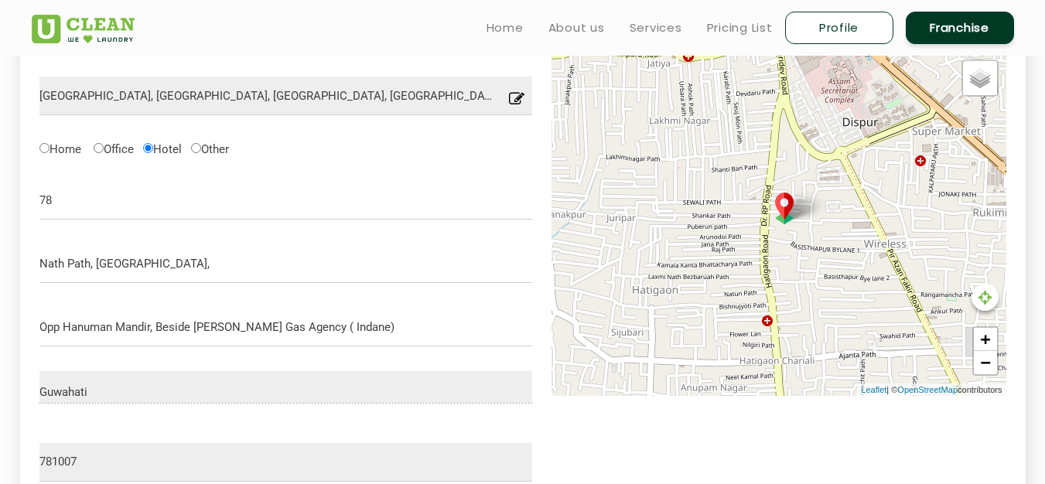
drag, startPoint x: 808, startPoint y: 188, endPoint x: 885, endPoint y: 415, distance: 239.5
click at [902, 436] on div "[GEOGRAPHIC_DATA], [GEOGRAPHIC_DATA], [GEOGRAPHIC_DATA], [GEOGRAPHIC_DATA], [GE…" at bounding box center [522, 308] width 967 height 513
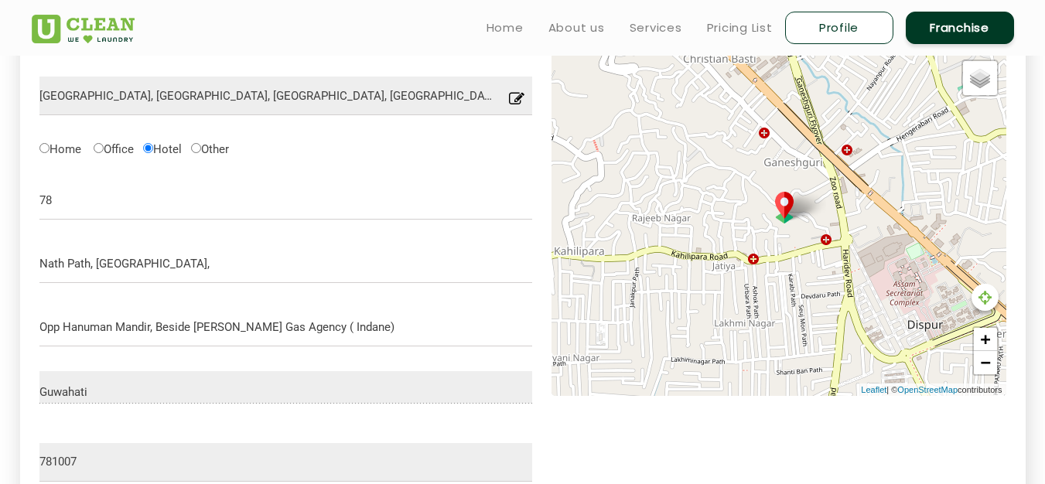
drag, startPoint x: 842, startPoint y: 282, endPoint x: 903, endPoint y: 476, distance: 202.8
click at [903, 476] on div "[GEOGRAPHIC_DATA], [GEOGRAPHIC_DATA], [GEOGRAPHIC_DATA], [GEOGRAPHIC_DATA], [GE…" at bounding box center [522, 308] width 967 height 513
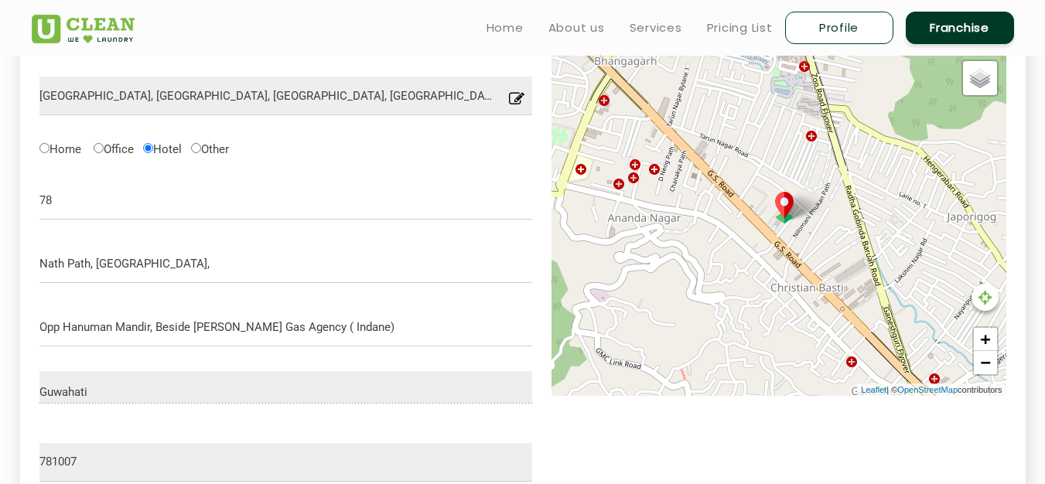
drag, startPoint x: 826, startPoint y: 215, endPoint x: 911, endPoint y: 445, distance: 245.3
click at [911, 445] on div "[GEOGRAPHIC_DATA], [GEOGRAPHIC_DATA], [GEOGRAPHIC_DATA], [GEOGRAPHIC_DATA], [GE…" at bounding box center [522, 308] width 967 height 513
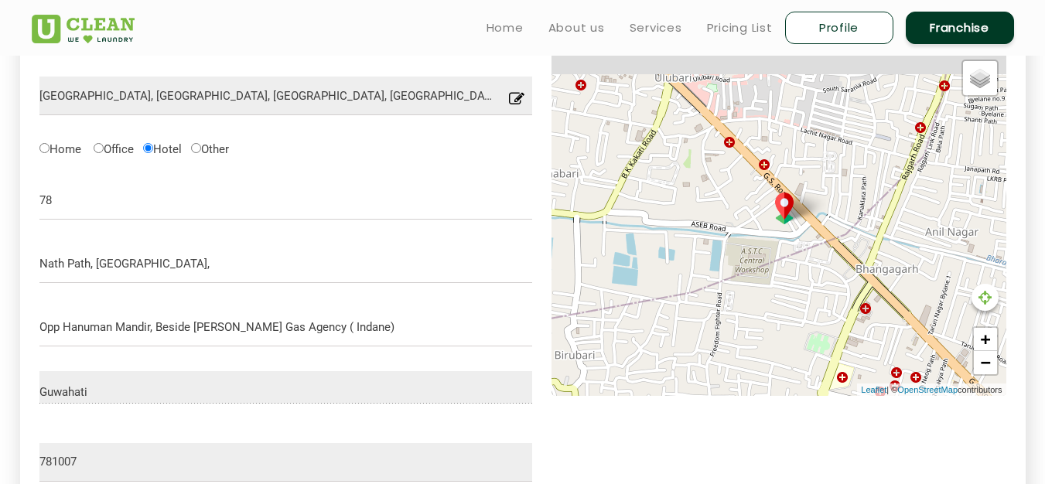
drag, startPoint x: 718, startPoint y: 230, endPoint x: 983, endPoint y: 442, distance: 339.0
click at [983, 442] on div "[GEOGRAPHIC_DATA], [GEOGRAPHIC_DATA], [GEOGRAPHIC_DATA], [GEOGRAPHIC_DATA], [GE…" at bounding box center [522, 308] width 967 height 513
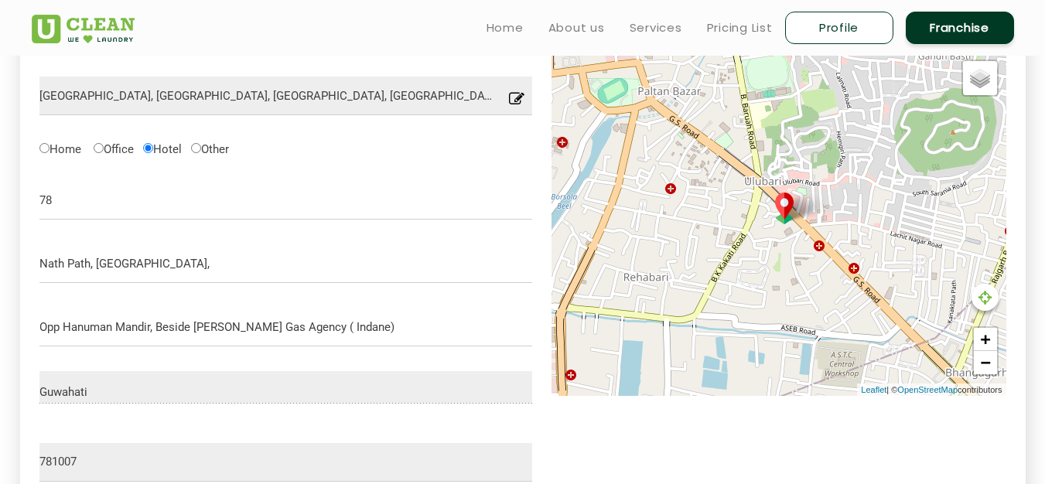
drag, startPoint x: 682, startPoint y: 142, endPoint x: 773, endPoint y: 248, distance: 140.0
click at [773, 248] on div "Default Satellite + − Leaflet | © OpenStreetMap contributors" at bounding box center [779, 224] width 455 height 344
click at [981, 340] on link "+" at bounding box center [985, 339] width 23 height 23
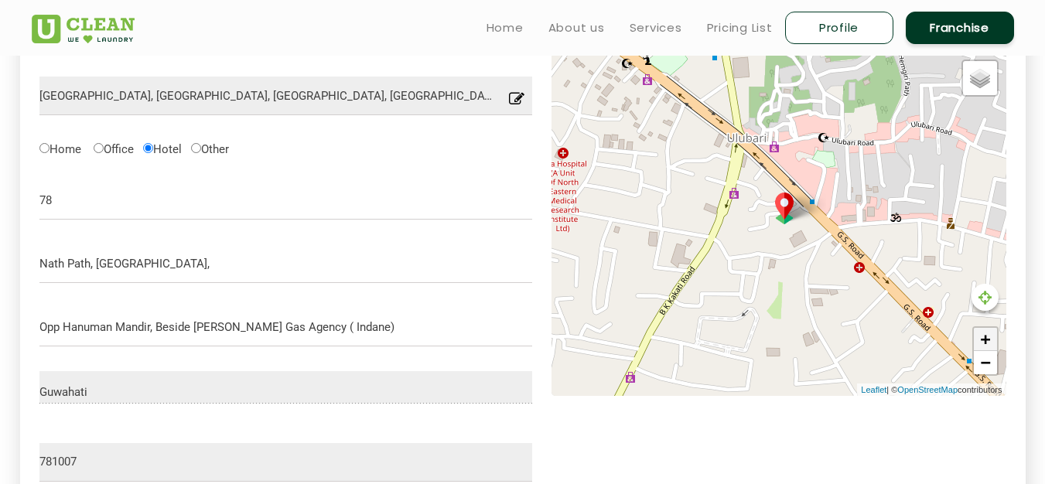
click at [985, 339] on link "+" at bounding box center [985, 339] width 23 height 23
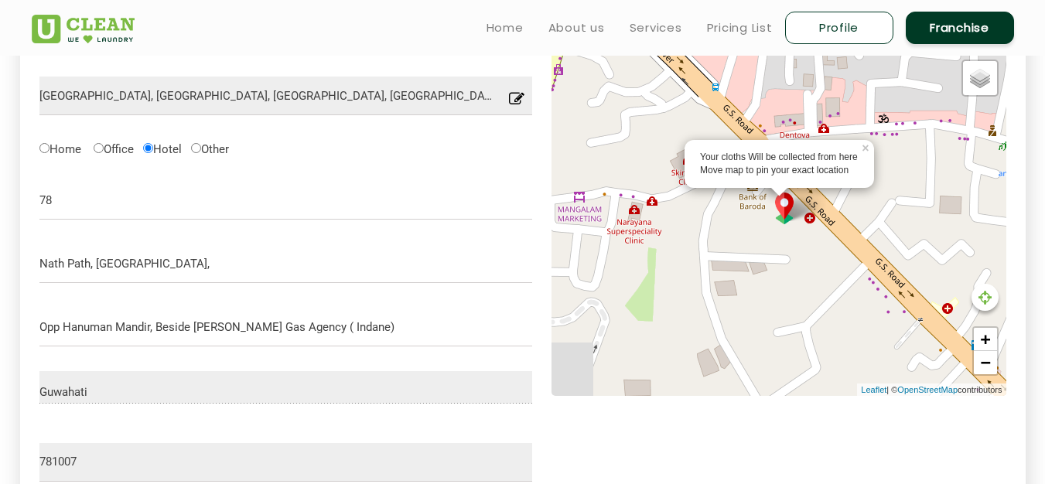
drag, startPoint x: 780, startPoint y: 205, endPoint x: 655, endPoint y: 118, distance: 152.8
click at [655, 118] on div "Your cloths Will be collected from here Move map to pin your exact location × D…" at bounding box center [779, 224] width 455 height 344
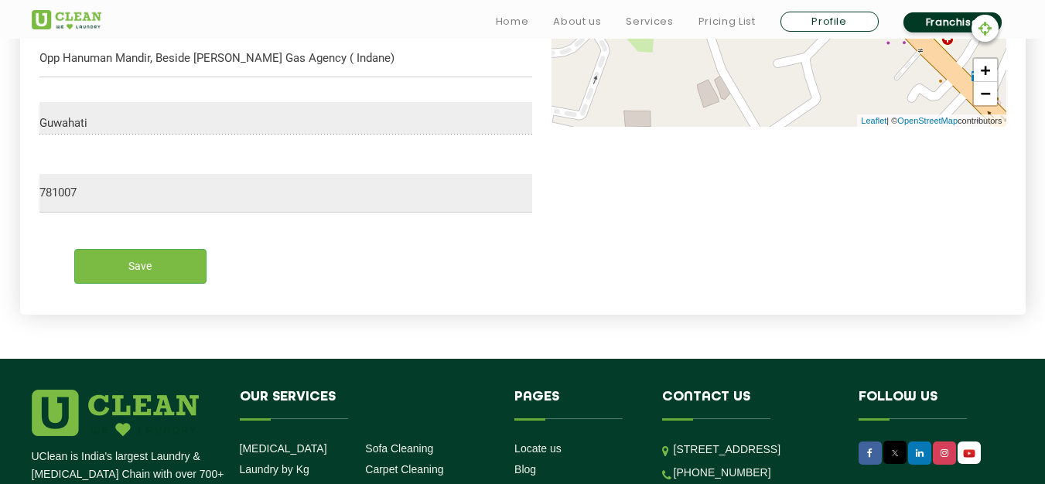
scroll to position [780, 0]
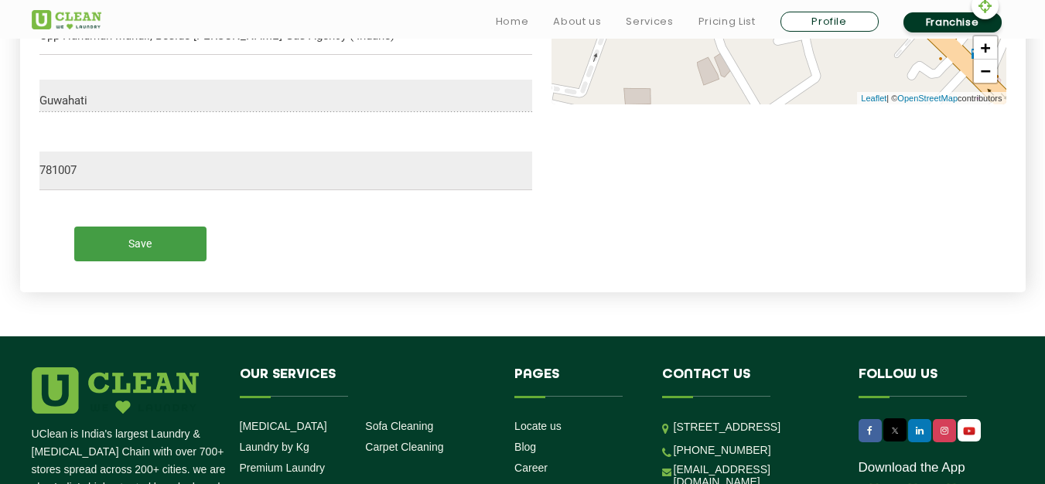
click at [121, 253] on input "Save" at bounding box center [140, 244] width 132 height 35
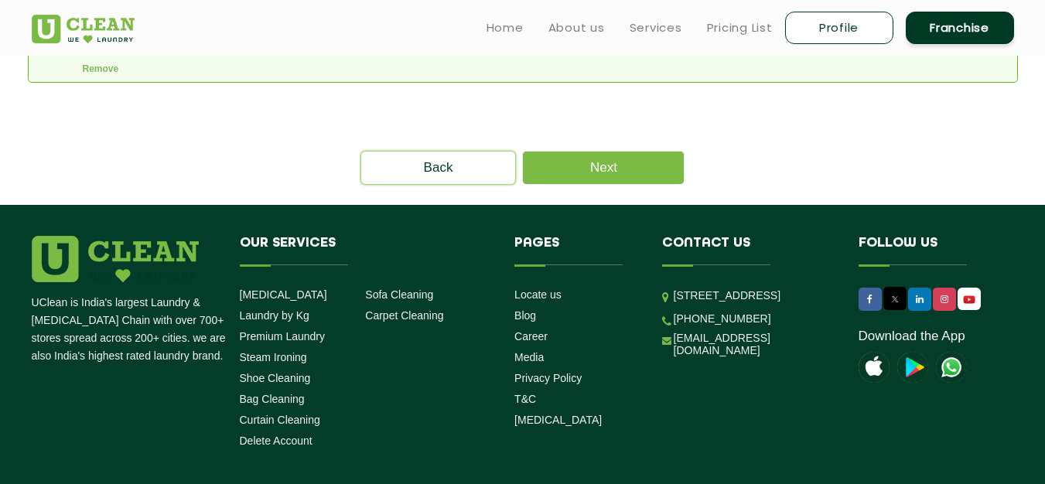
scroll to position [479, 0]
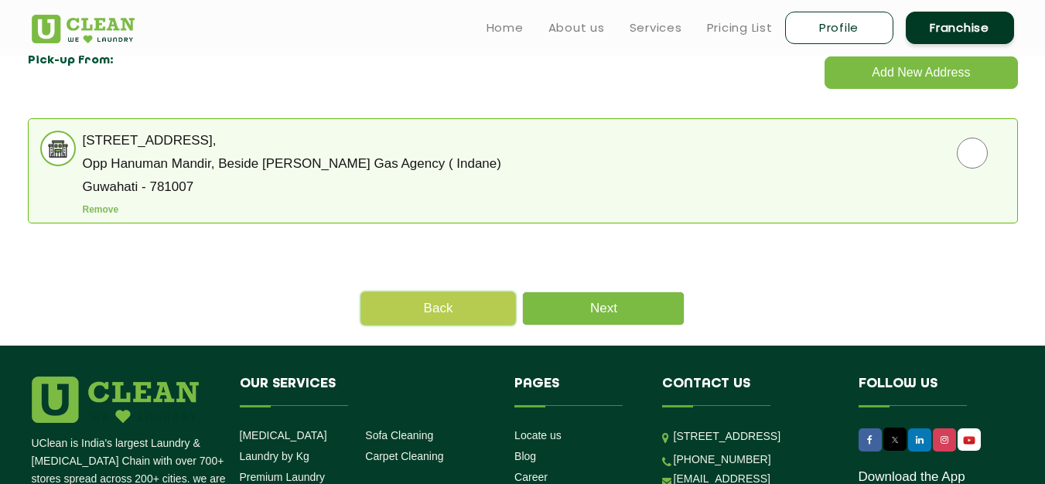
click at [449, 312] on link "Back" at bounding box center [438, 308] width 155 height 32
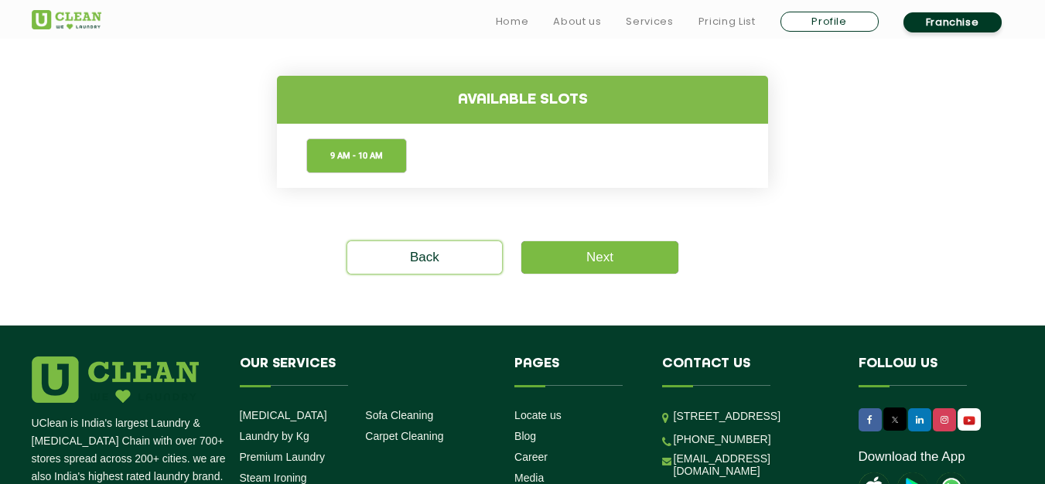
scroll to position [619, 0]
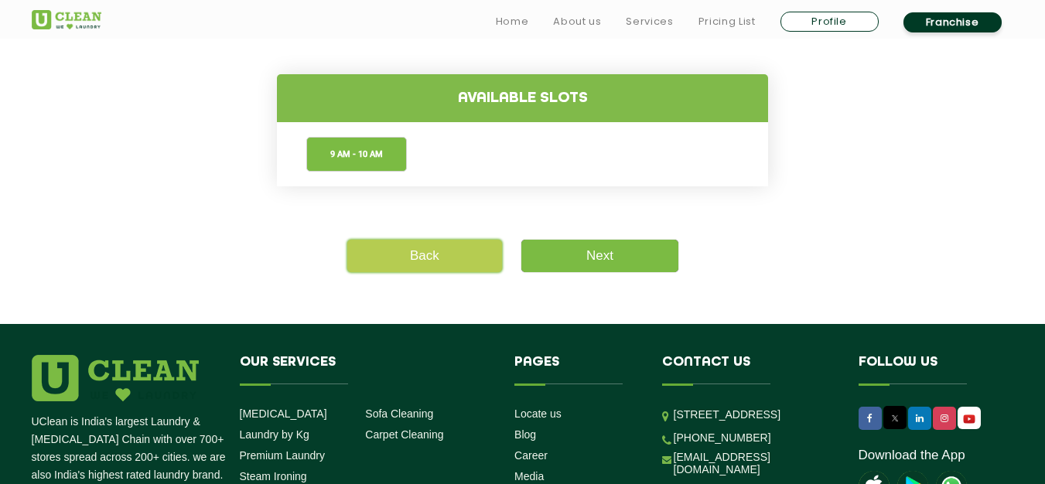
click at [440, 259] on link "Back" at bounding box center [424, 256] width 155 height 32
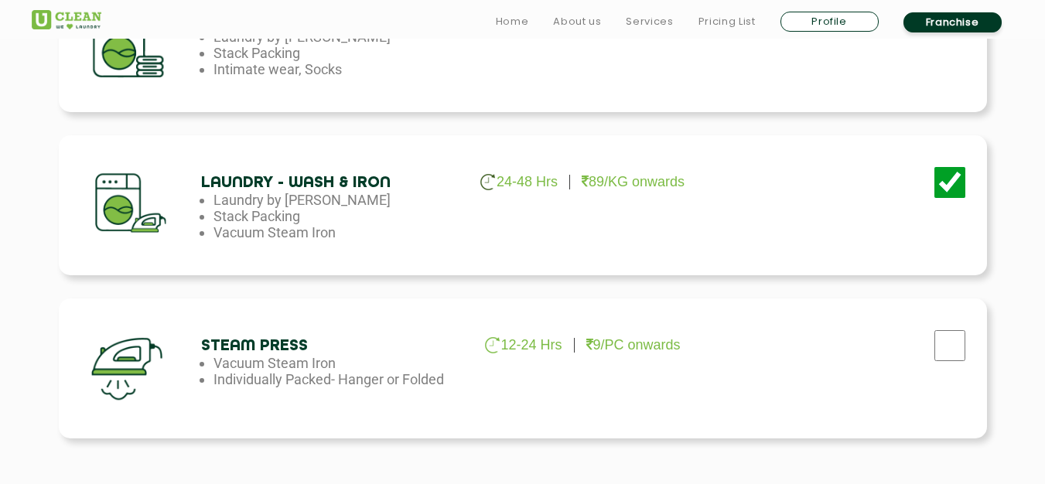
scroll to position [1161, 0]
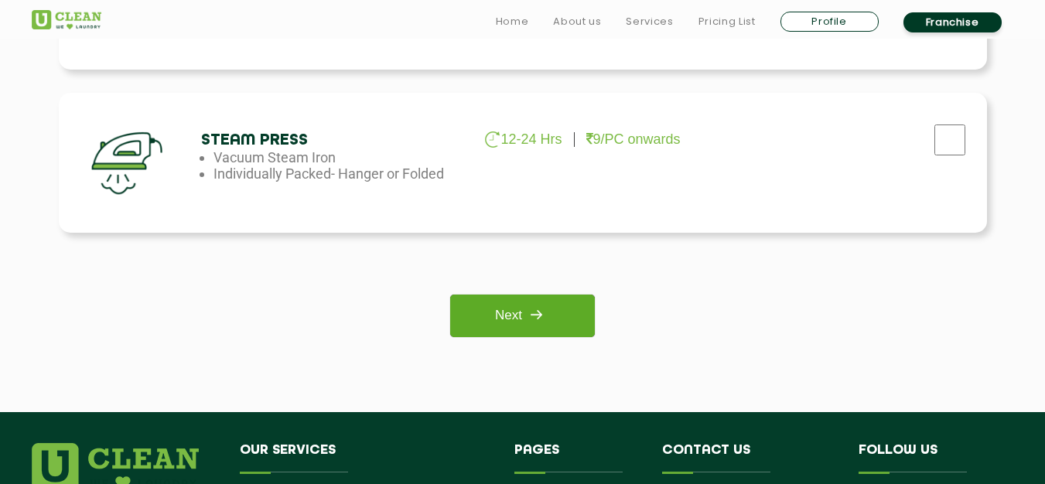
click at [527, 311] on img at bounding box center [536, 315] width 28 height 28
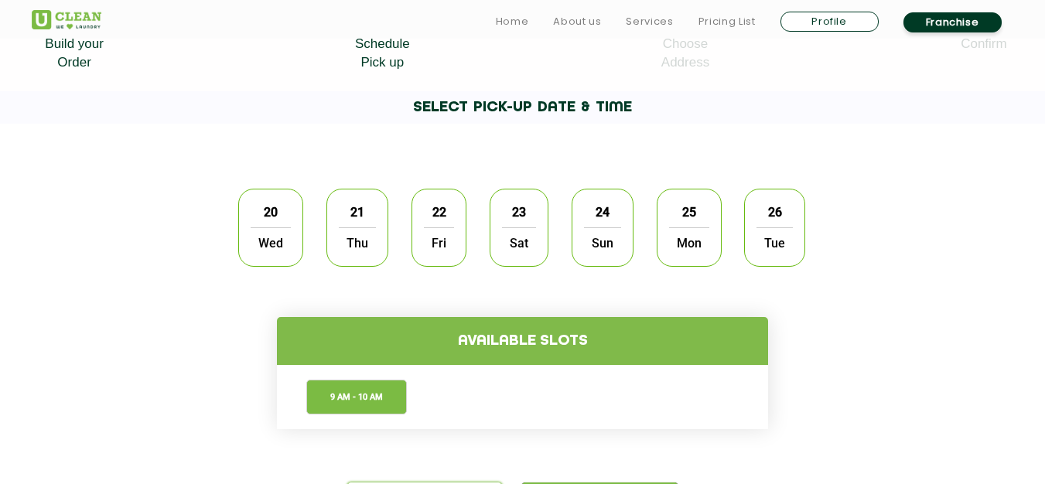
scroll to position [387, 0]
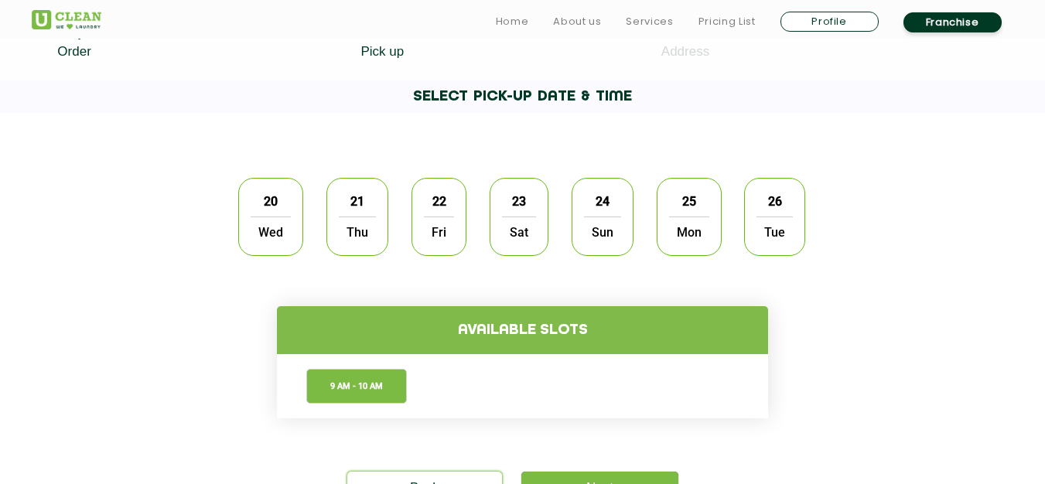
click at [344, 213] on span "21" at bounding box center [357, 201] width 29 height 30
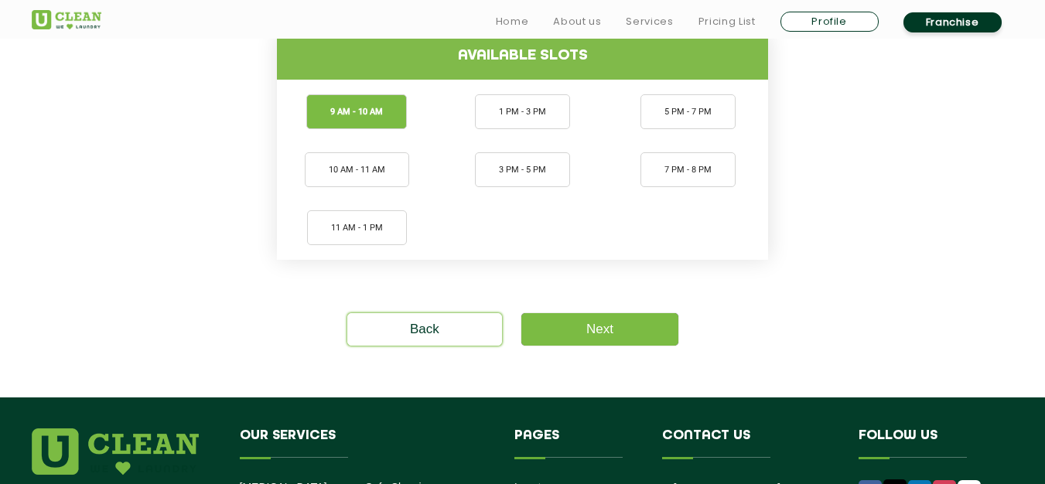
scroll to position [696, 0]
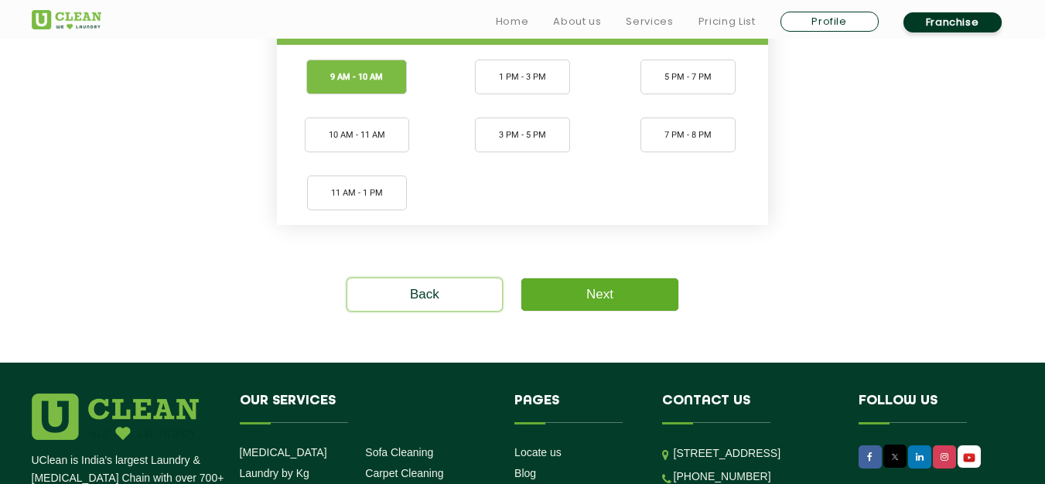
click at [589, 292] on link "Next" at bounding box center [599, 295] width 157 height 32
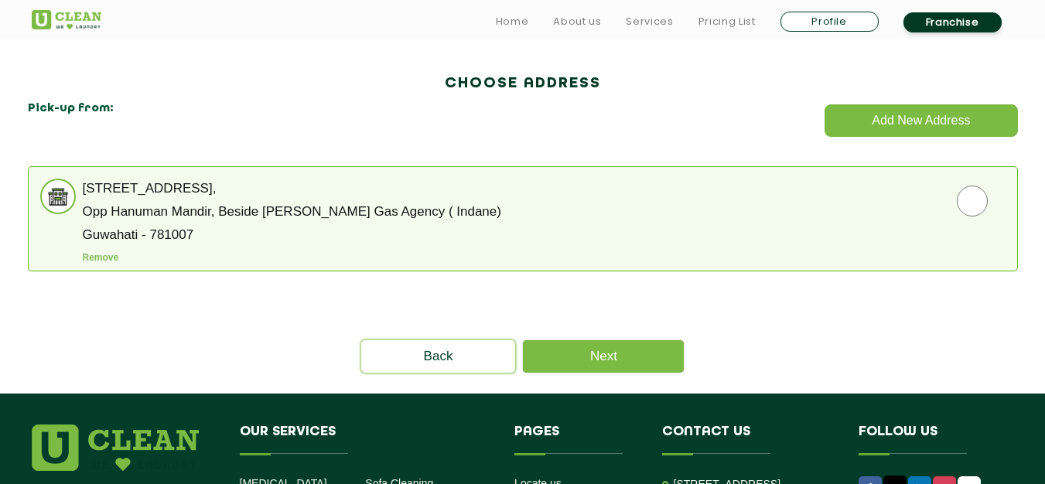
scroll to position [464, 0]
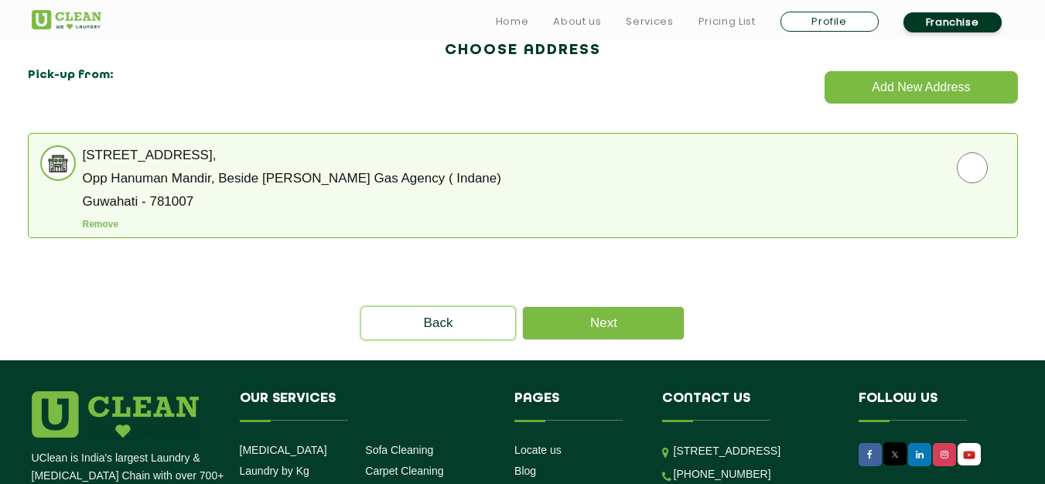
click at [65, 168] on img at bounding box center [58, 163] width 32 height 32
click at [96, 156] on p "[STREET_ADDRESS]," at bounding box center [550, 155] width 935 height 12
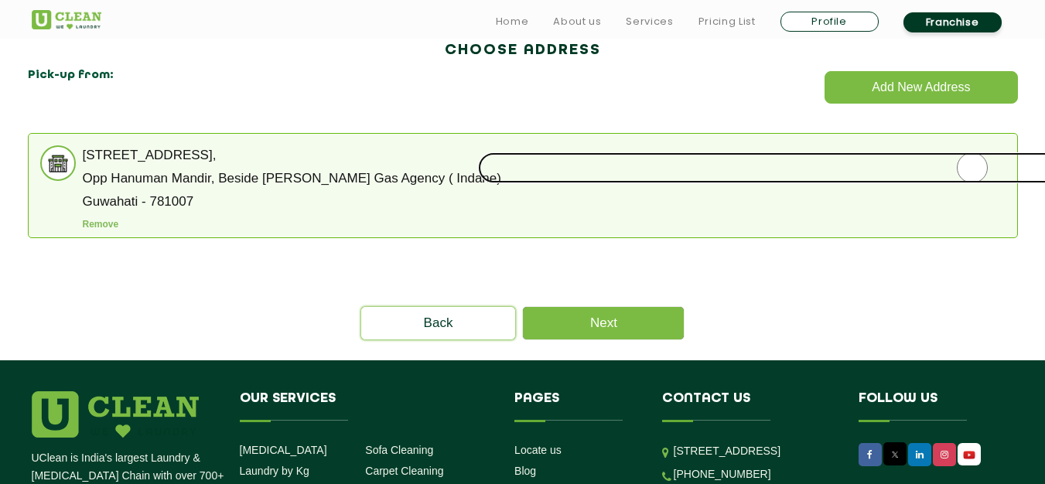
click at [974, 169] on input "radio" at bounding box center [972, 167] width 989 height 31
radio input "true"
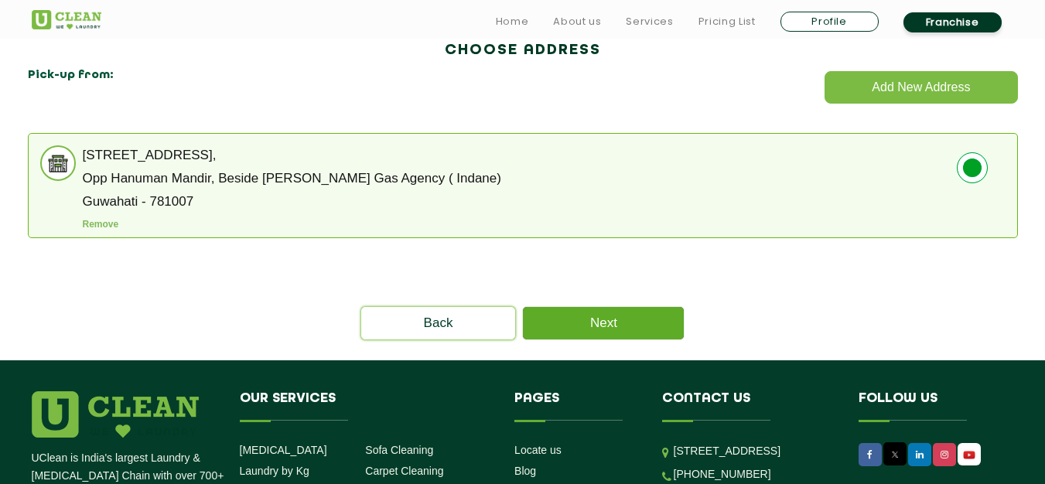
click at [610, 324] on link "Next" at bounding box center [603, 323] width 161 height 32
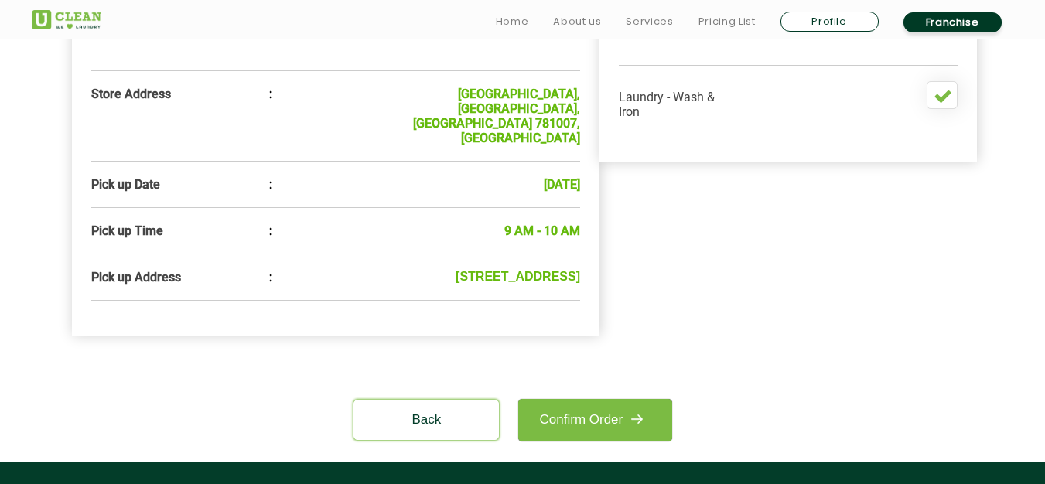
scroll to position [619, 0]
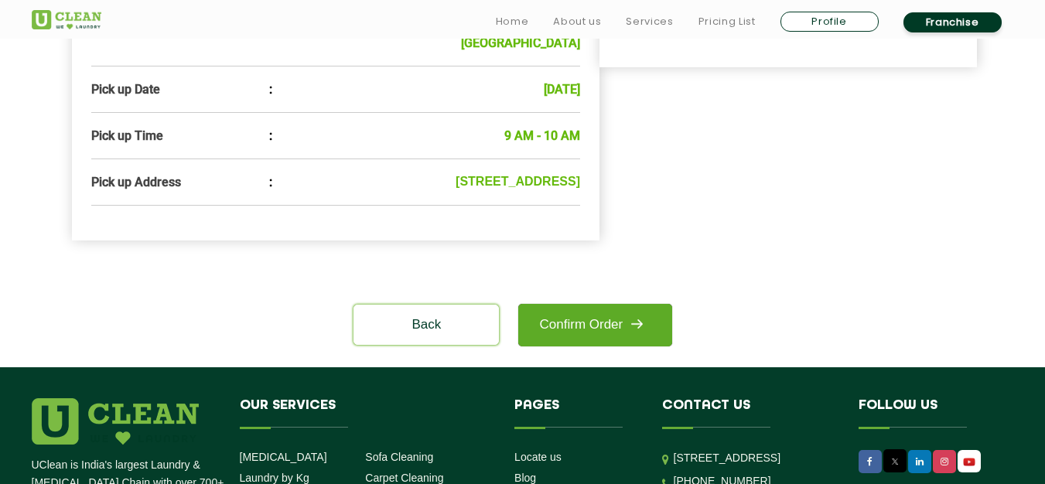
click at [617, 304] on link "Confirm Order" at bounding box center [594, 325] width 153 height 43
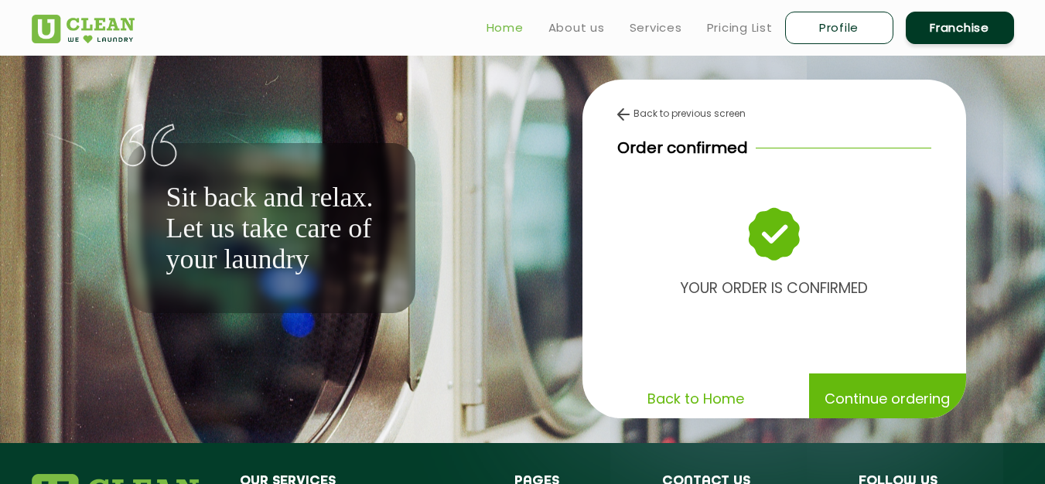
click at [508, 27] on link "Home" at bounding box center [505, 28] width 37 height 19
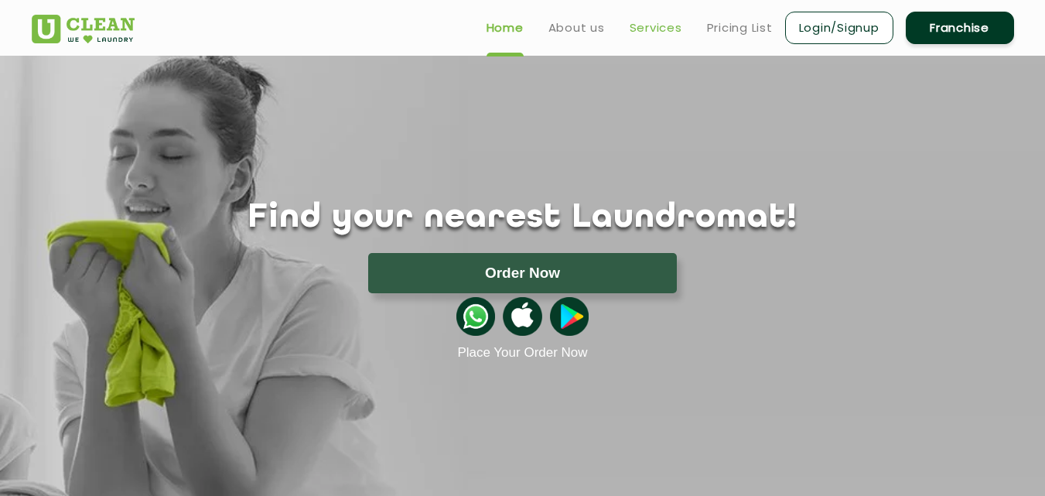
click at [647, 31] on link "Services" at bounding box center [656, 28] width 53 height 19
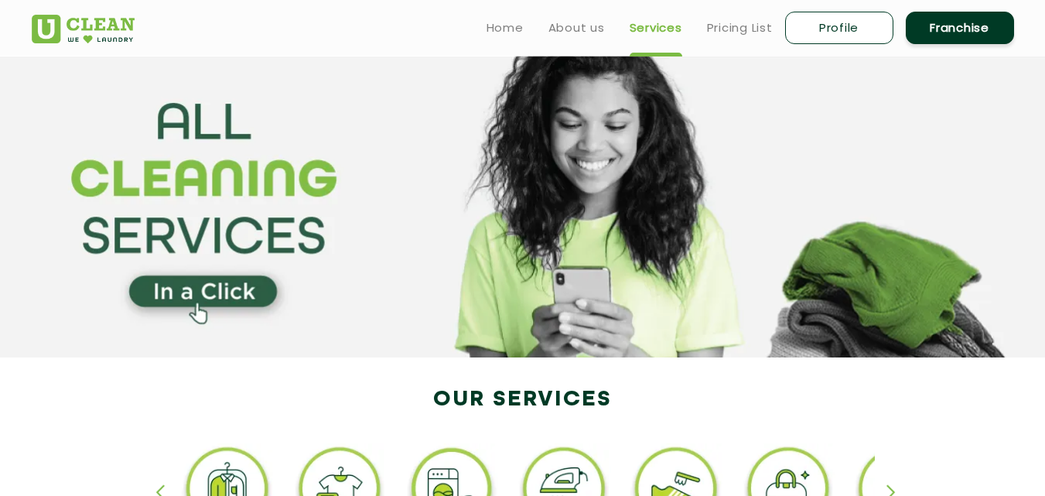
click at [839, 31] on link "Profile" at bounding box center [839, 28] width 108 height 32
select select
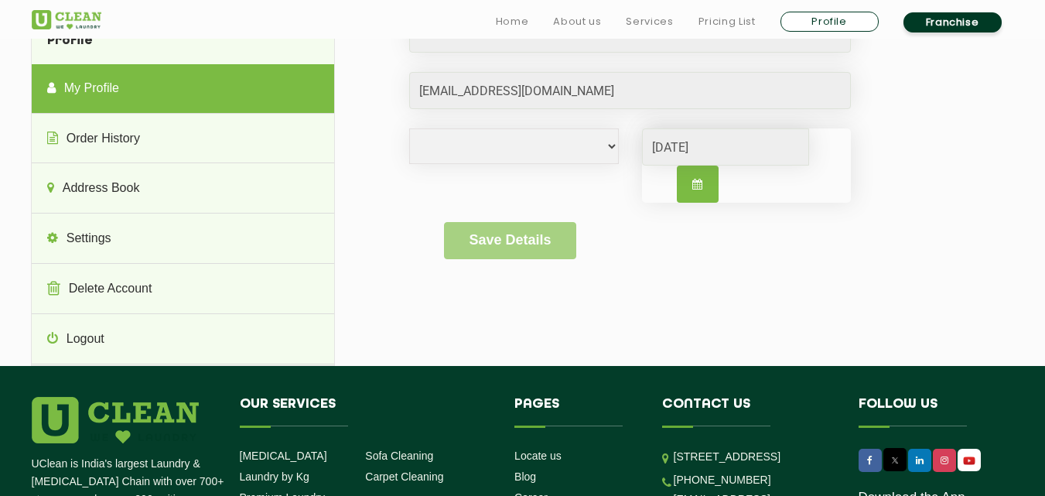
scroll to position [155, 0]
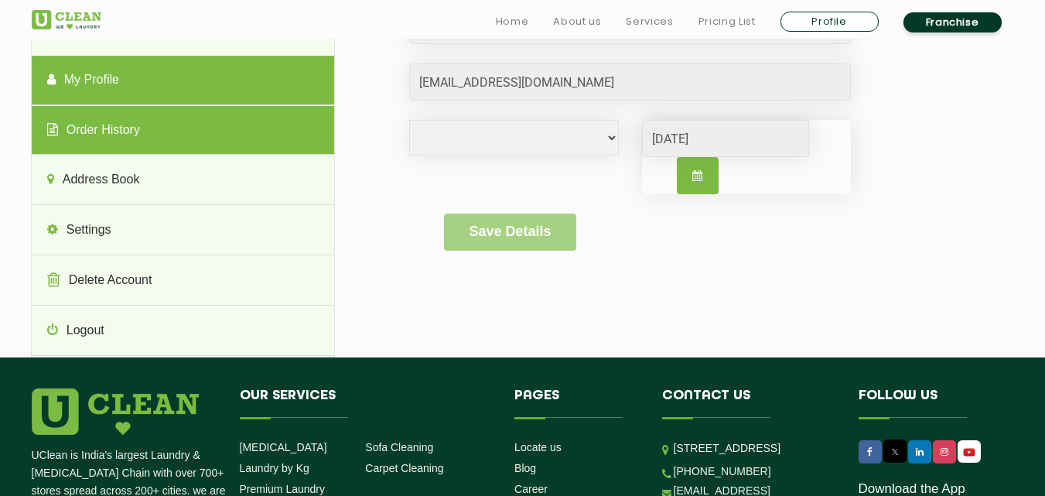
click at [110, 130] on link "Order History" at bounding box center [183, 131] width 303 height 50
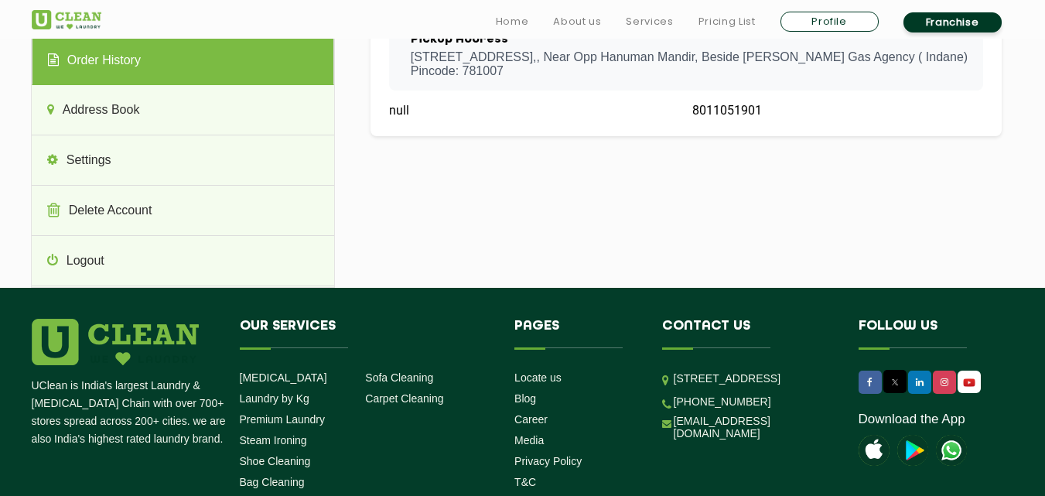
scroll to position [232, 0]
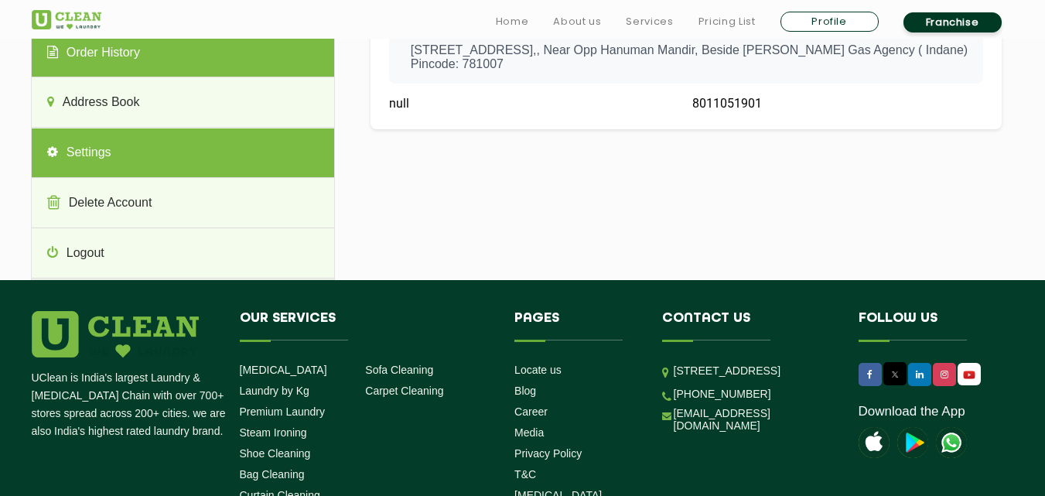
click at [95, 152] on link "Settings" at bounding box center [183, 153] width 303 height 50
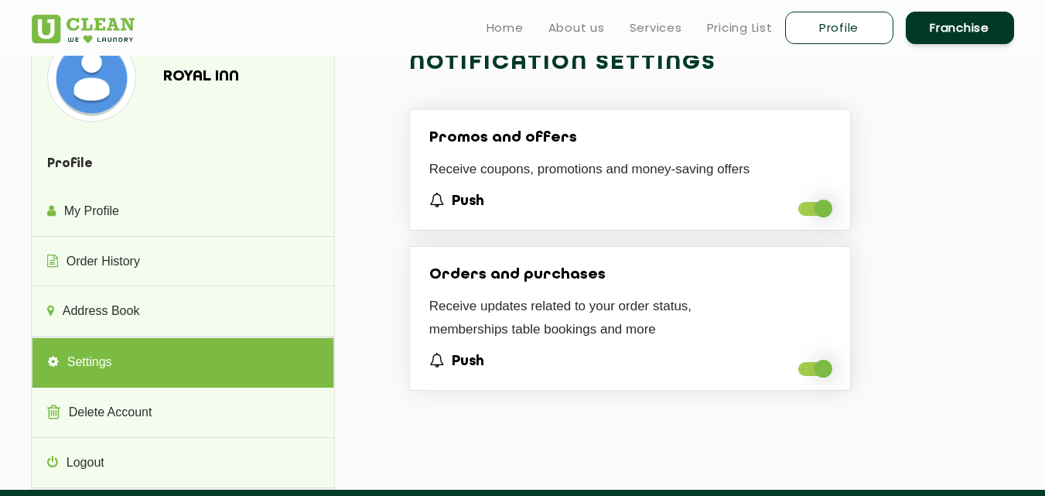
scroll to position [0, 0]
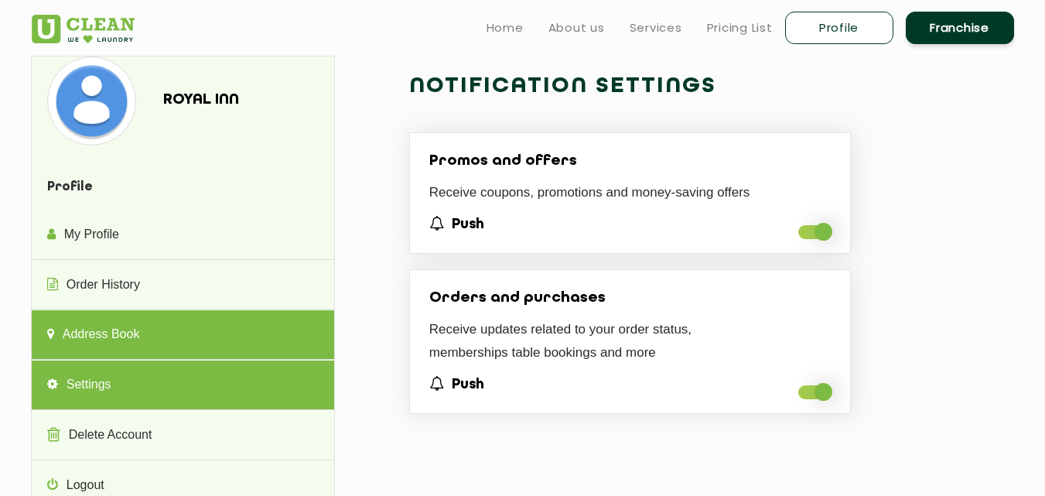
drag, startPoint x: 80, startPoint y: 331, endPoint x: 112, endPoint y: 330, distance: 32.5
click at [80, 332] on link "Address Book" at bounding box center [183, 335] width 303 height 50
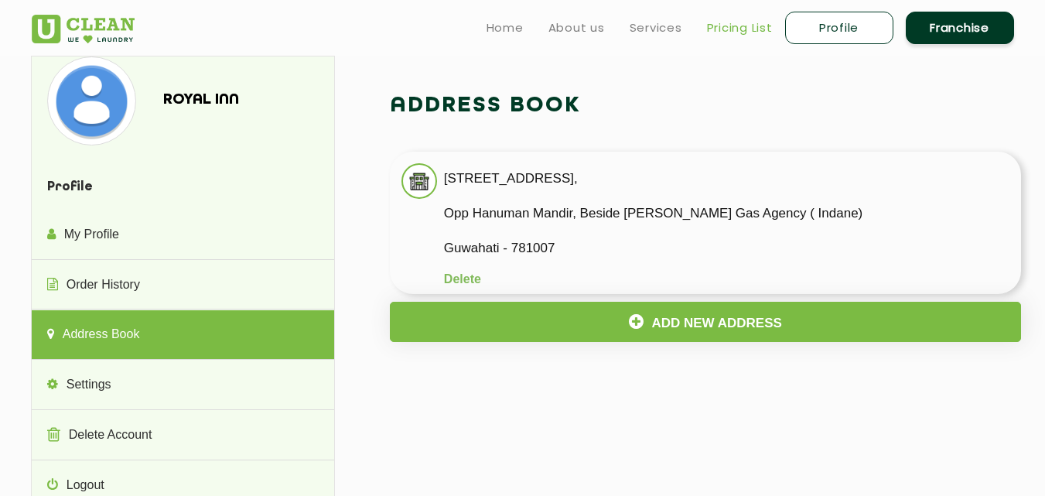
click at [739, 26] on link "Pricing List" at bounding box center [740, 28] width 66 height 19
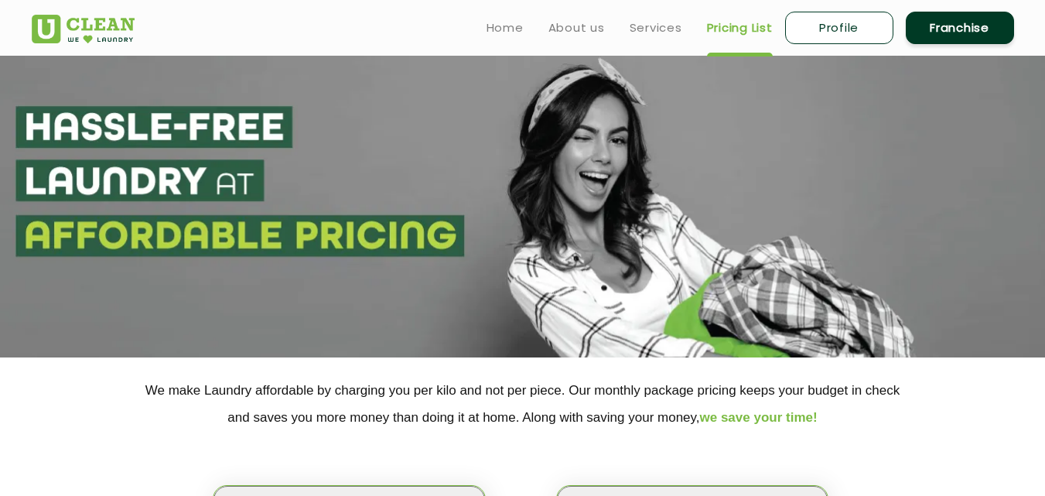
select select "0"
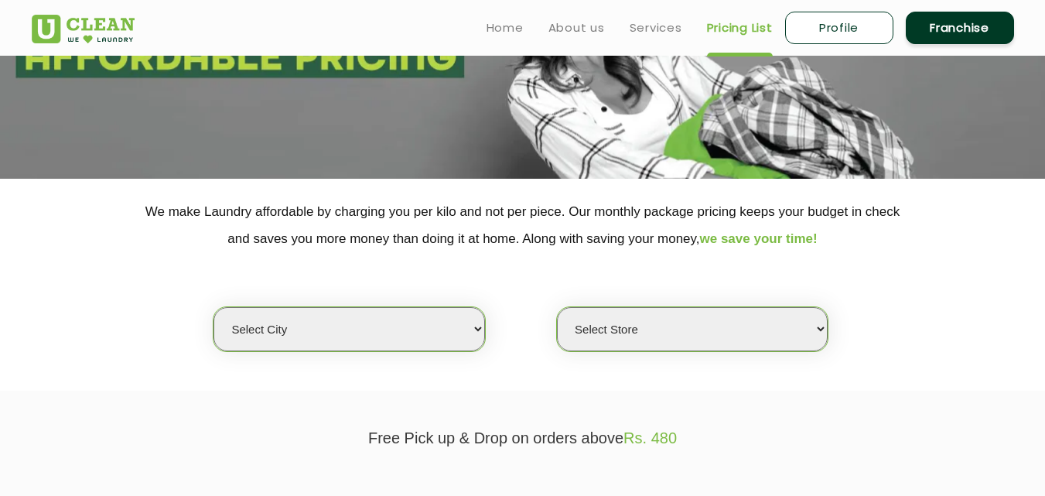
scroll to position [155, 0]
